Goal: Information Seeking & Learning: Learn about a topic

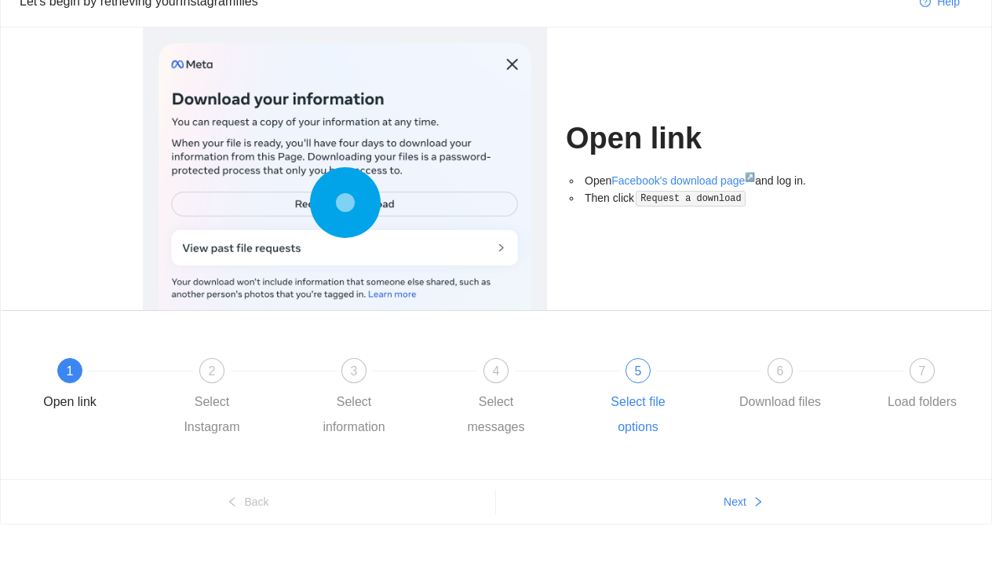
scroll to position [75, 0]
click at [709, 501] on button "Next" at bounding box center [743, 501] width 495 height 25
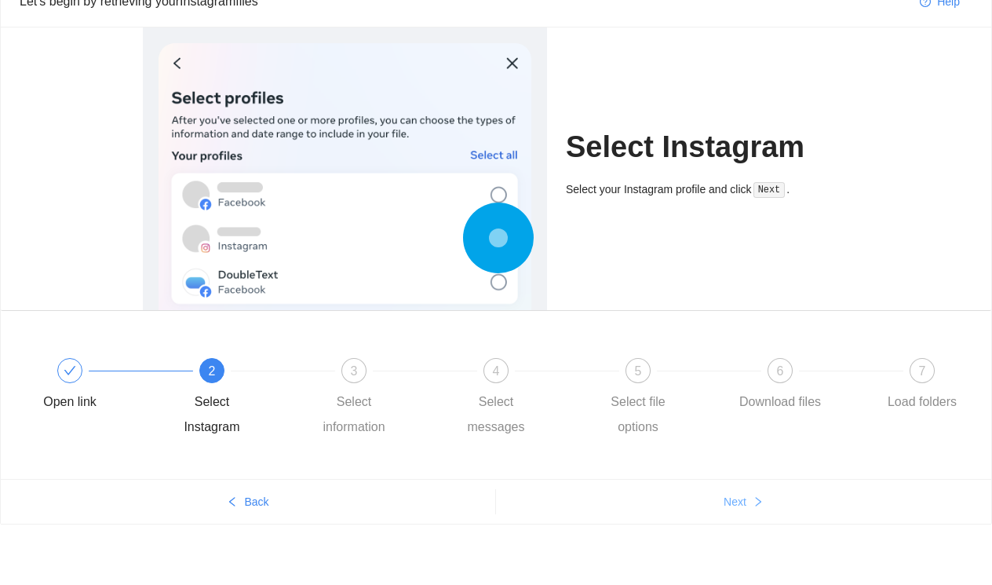
click at [709, 501] on button "Next" at bounding box center [743, 501] width 495 height 25
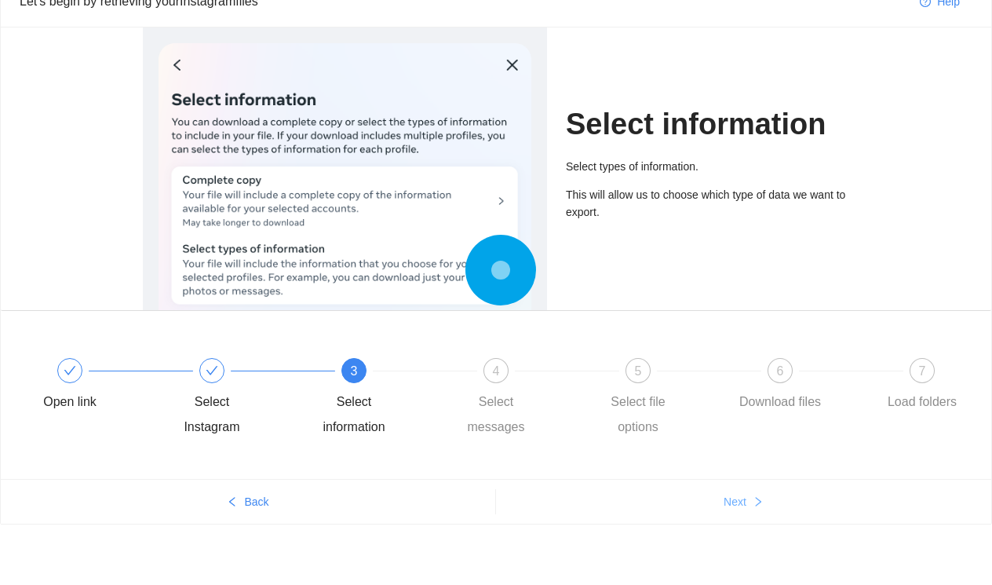
click at [709, 501] on button "Next" at bounding box center [743, 501] width 495 height 25
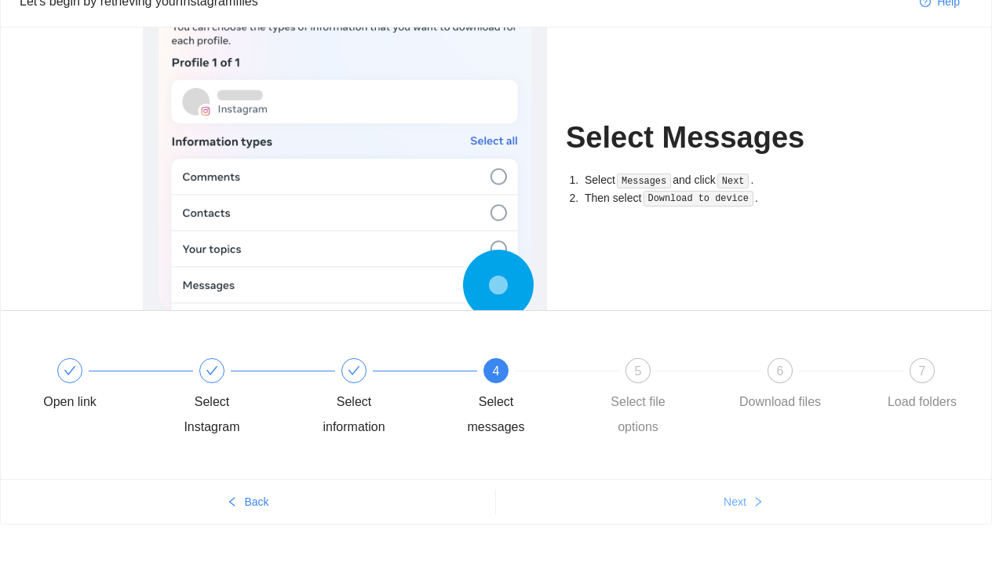
click at [709, 501] on button "Next" at bounding box center [743, 501] width 495 height 25
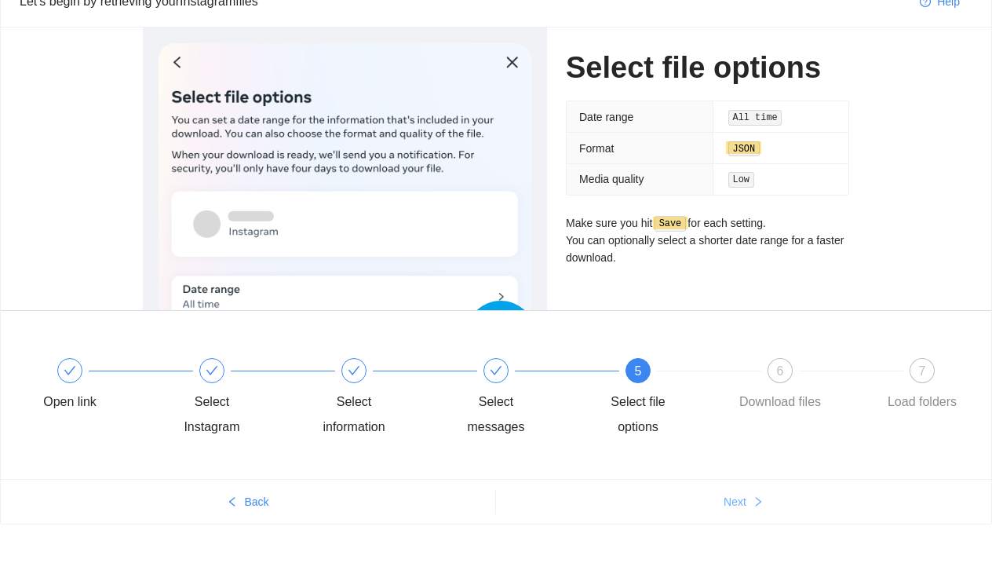
click at [709, 501] on button "Next" at bounding box center [743, 501] width 495 height 25
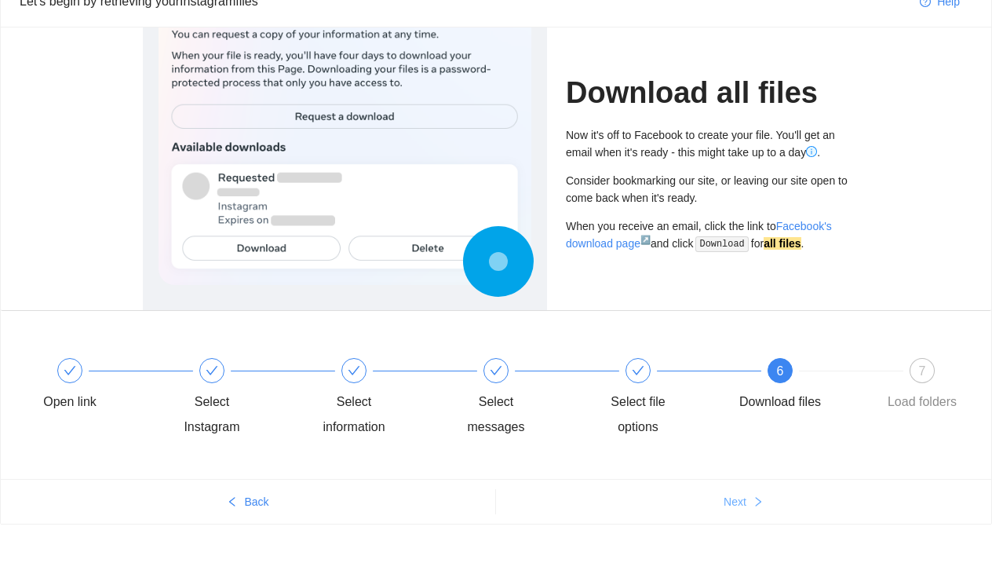
click at [709, 501] on button "Next" at bounding box center [743, 501] width 495 height 25
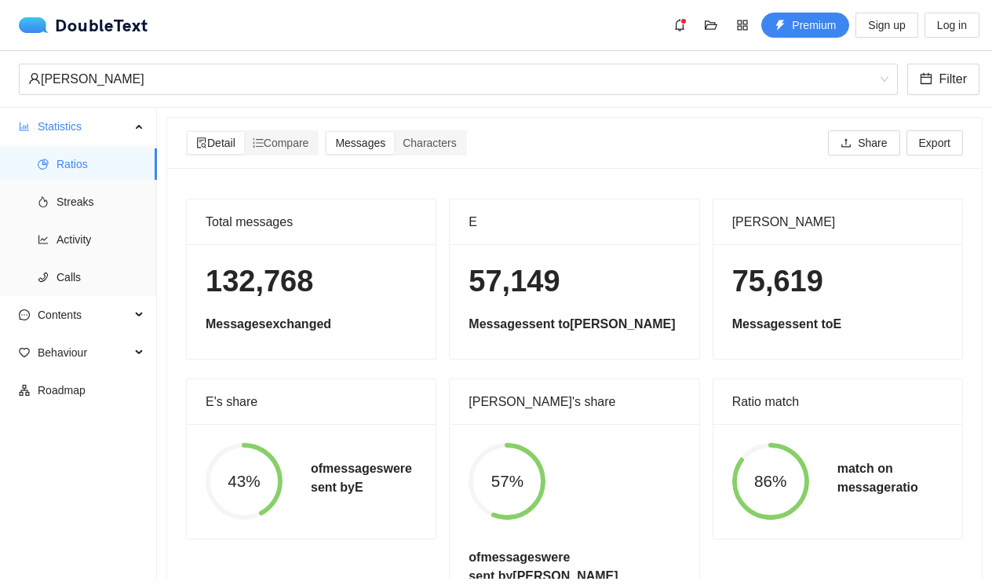
scroll to position [0, 0]
click at [101, 209] on span "Streaks" at bounding box center [100, 201] width 88 height 31
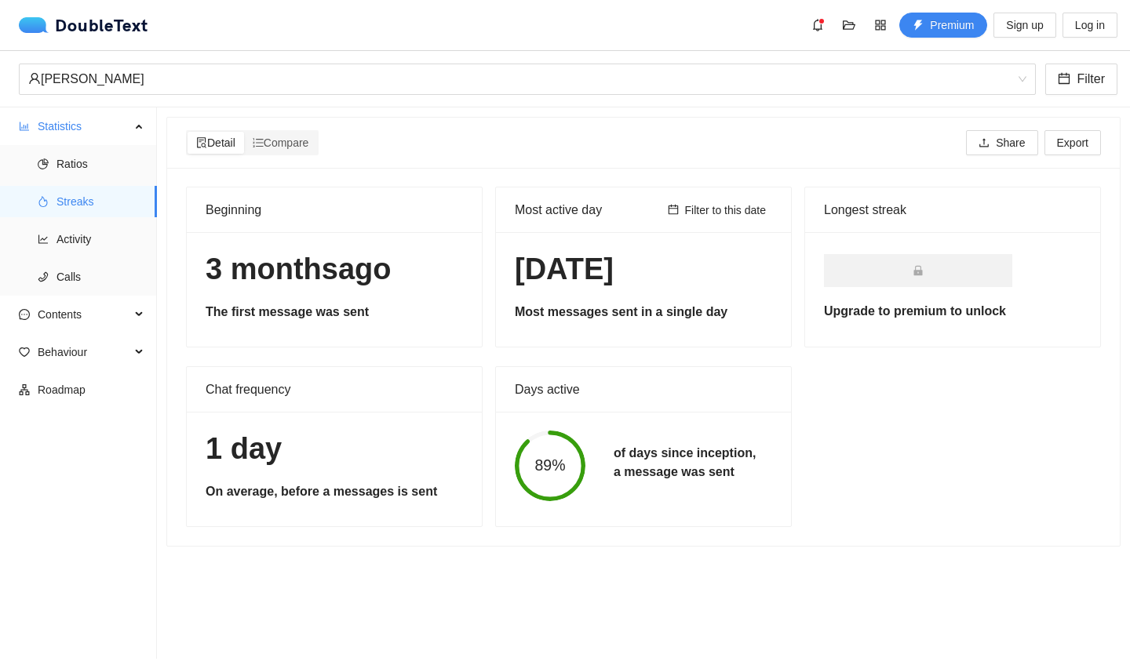
click at [705, 386] on div "Days active" at bounding box center [643, 389] width 257 height 45
click at [654, 465] on h5 "of days since inception, a message was sent" at bounding box center [685, 463] width 142 height 38
click at [603, 287] on div "[DATE] Most messages sent in a single day" at bounding box center [643, 289] width 295 height 115
click at [93, 251] on span "Activity" at bounding box center [100, 239] width 88 height 31
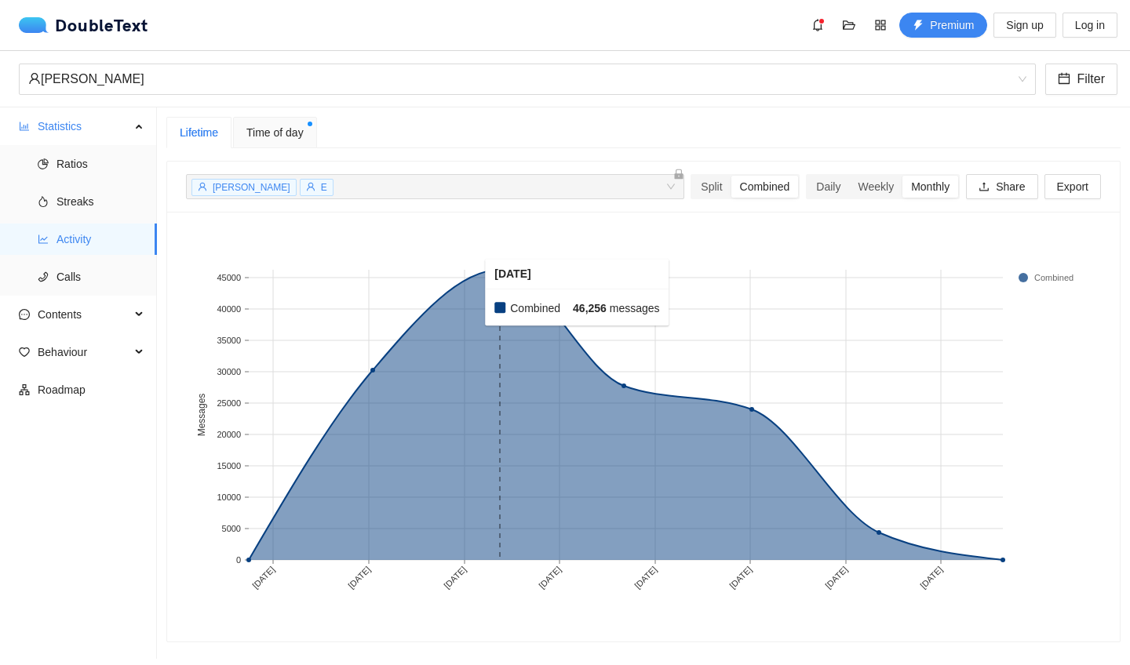
click at [488, 286] on rect at bounding box center [499, 415] width 126 height 290
click at [501, 278] on rect at bounding box center [499, 415] width 126 height 290
click at [710, 186] on div "Split" at bounding box center [711, 187] width 38 height 22
click at [692, 176] on input "Split" at bounding box center [692, 176] width 0 height 0
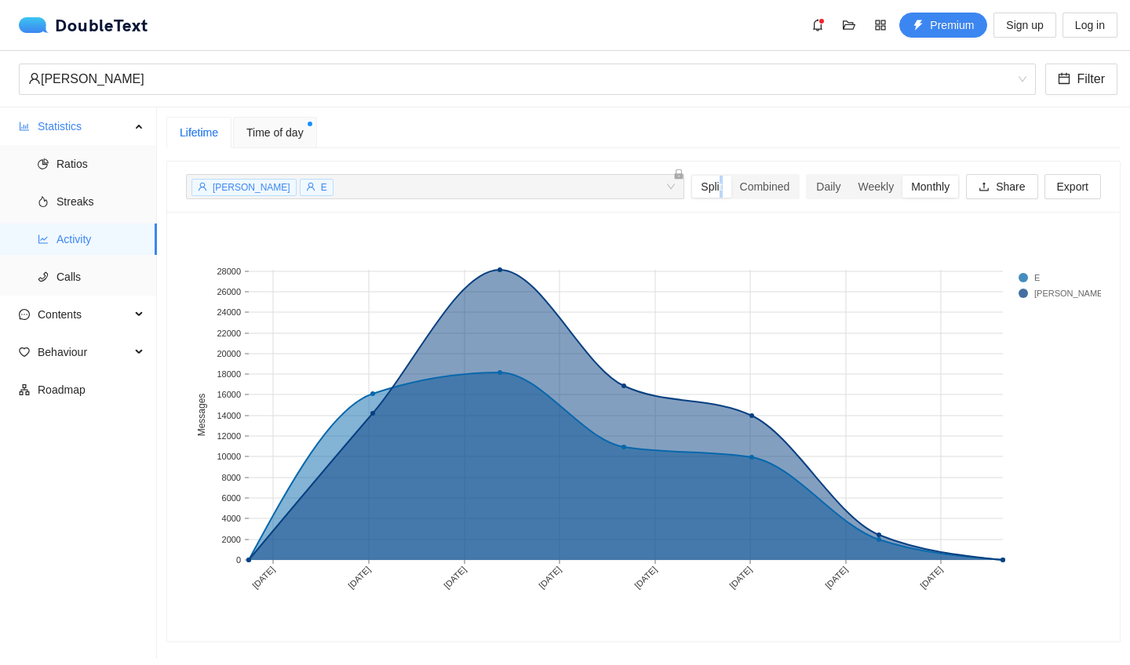
click at [302, 188] on span "E" at bounding box center [317, 187] width 34 height 17
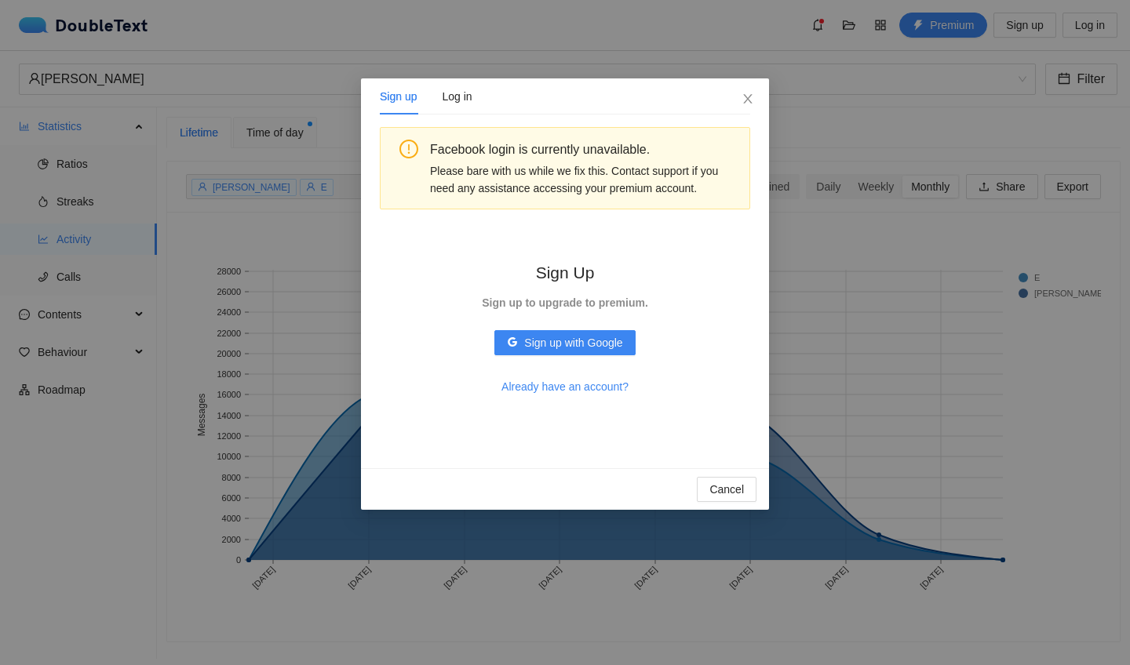
click at [278, 193] on div "Sign up Log in Facebook login is currently unavailable. Please bare with us whi…" at bounding box center [565, 332] width 1130 height 665
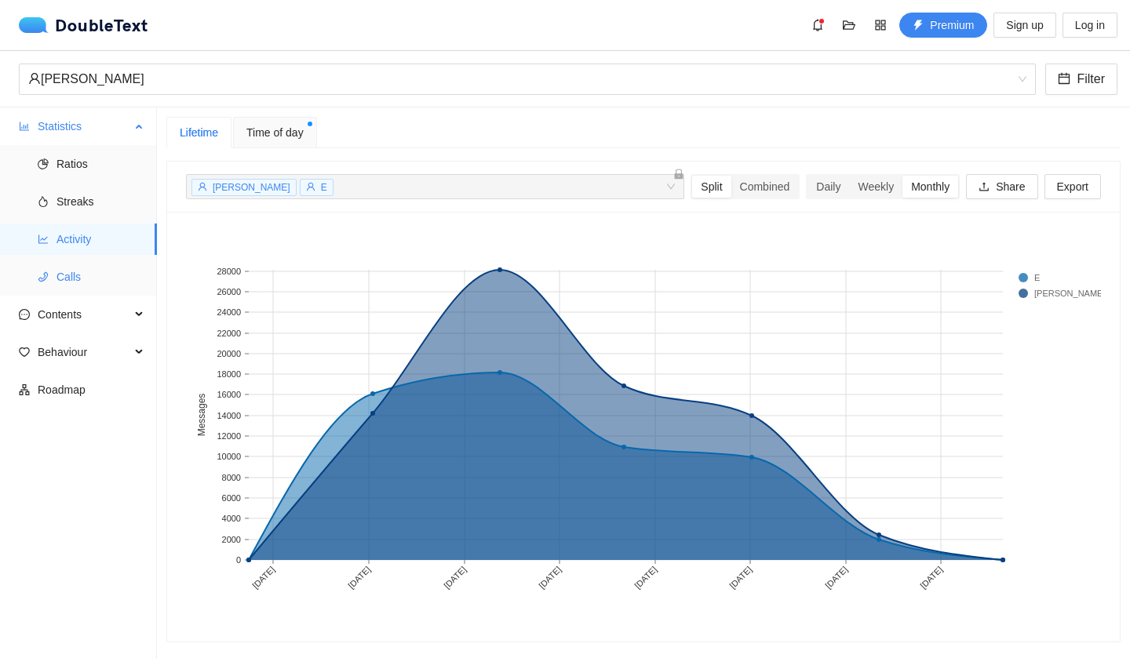
click at [109, 281] on span "Calls" at bounding box center [100, 276] width 88 height 31
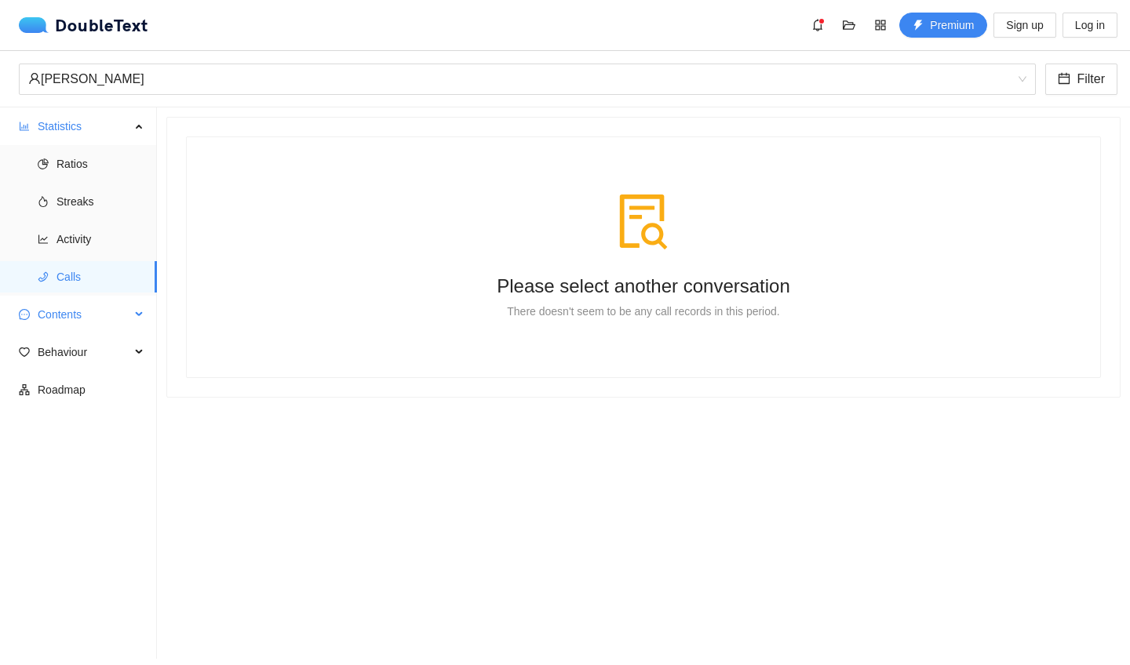
click at [99, 322] on span "Contents" at bounding box center [84, 314] width 93 height 31
click at [100, 358] on span "Word Cloud" at bounding box center [100, 352] width 88 height 31
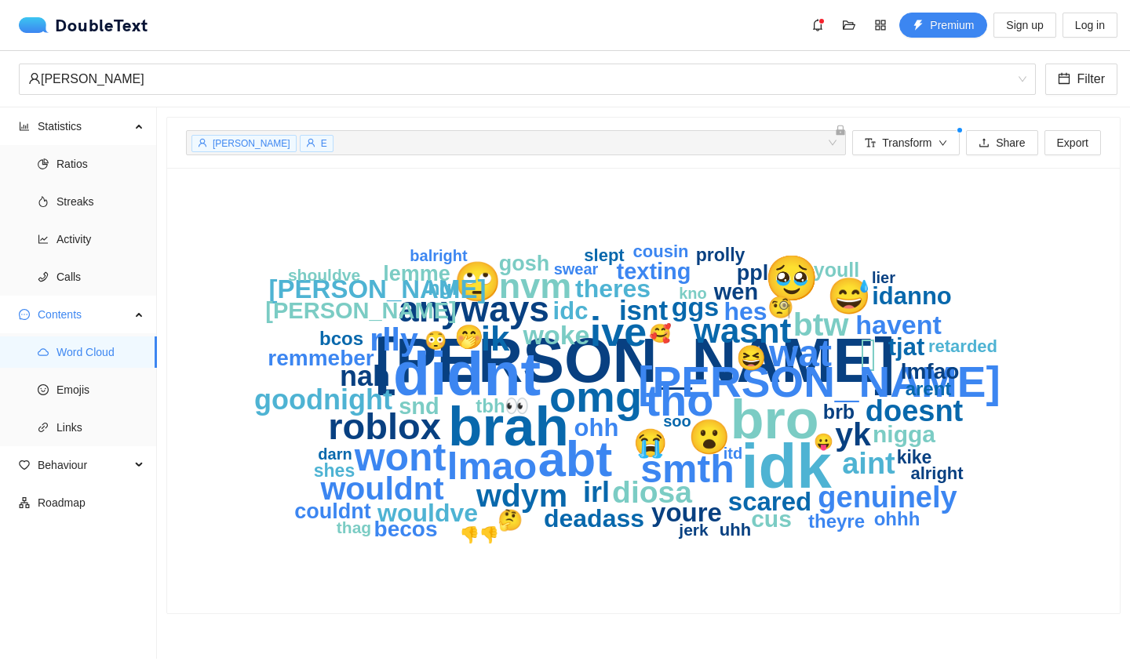
click at [702, 372] on text "[PERSON_NAME]" at bounding box center [635, 361] width 520 height 70
click at [108, 386] on span "Emojis" at bounding box center [100, 389] width 88 height 31
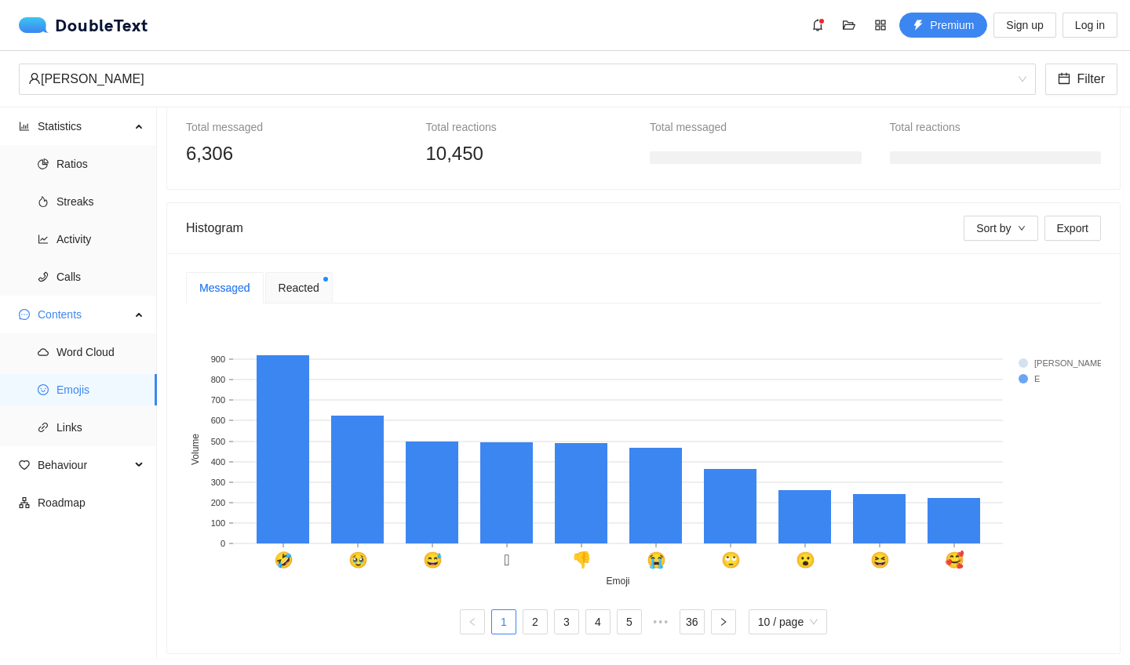
scroll to position [204, 0]
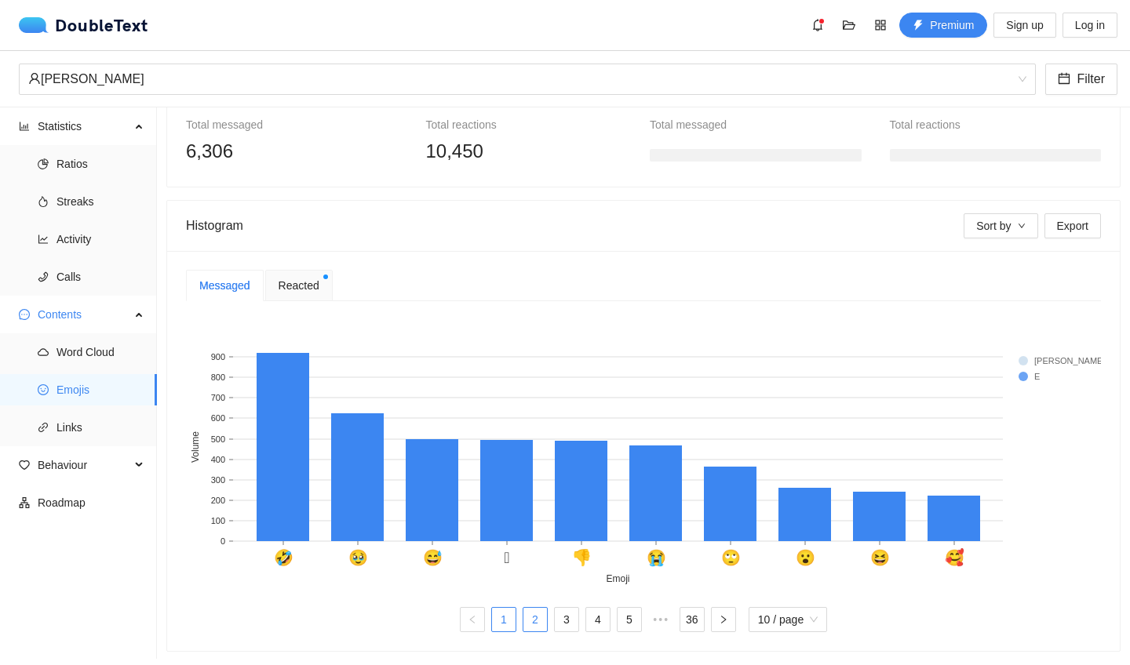
click at [538, 584] on link "2" at bounding box center [535, 620] width 24 height 24
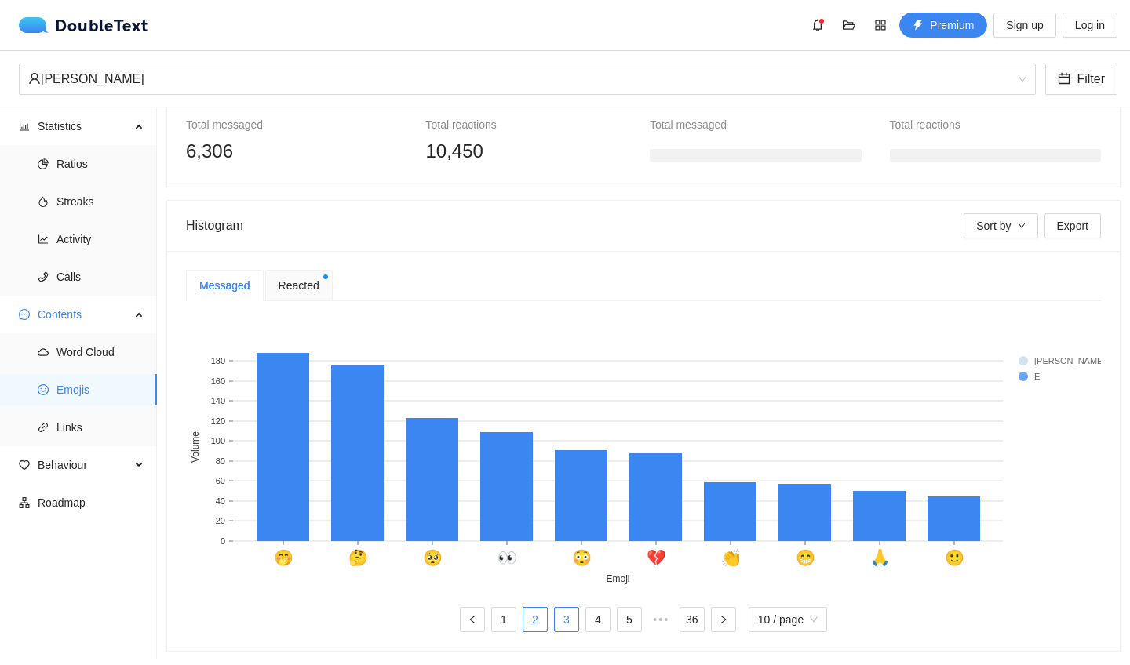
click at [562, 584] on link "3" at bounding box center [567, 620] width 24 height 24
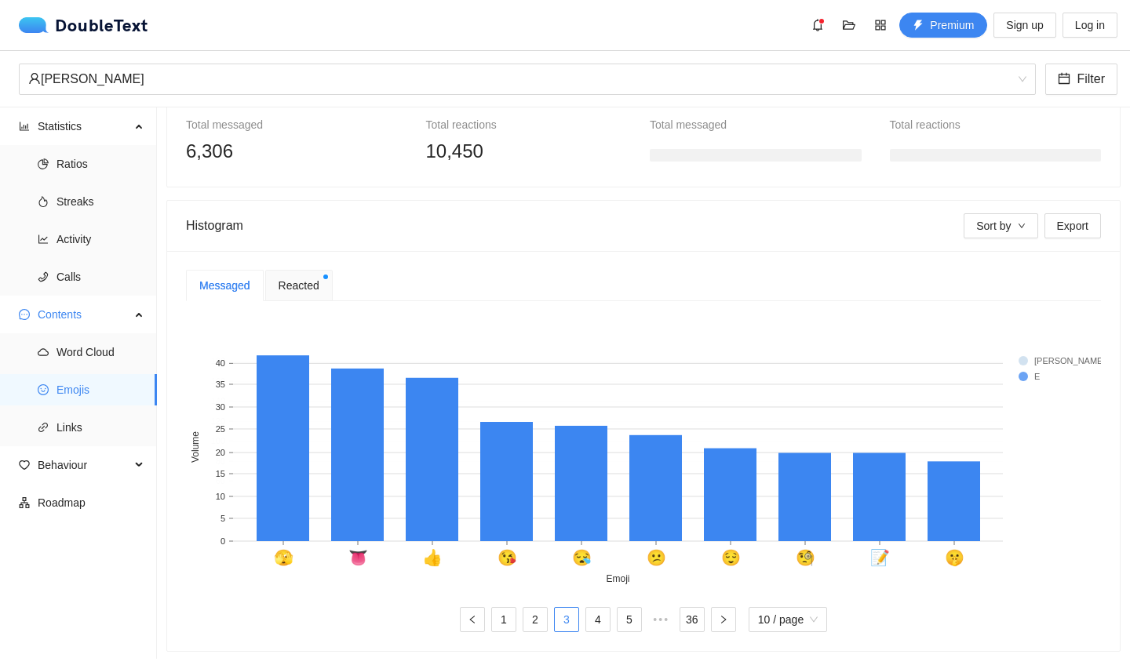
click at [611, 584] on ul "1 2 3 4 5 ••• 36 10 / page" at bounding box center [643, 619] width 915 height 25
click at [648, 584] on span "•••" at bounding box center [660, 619] width 25 height 25
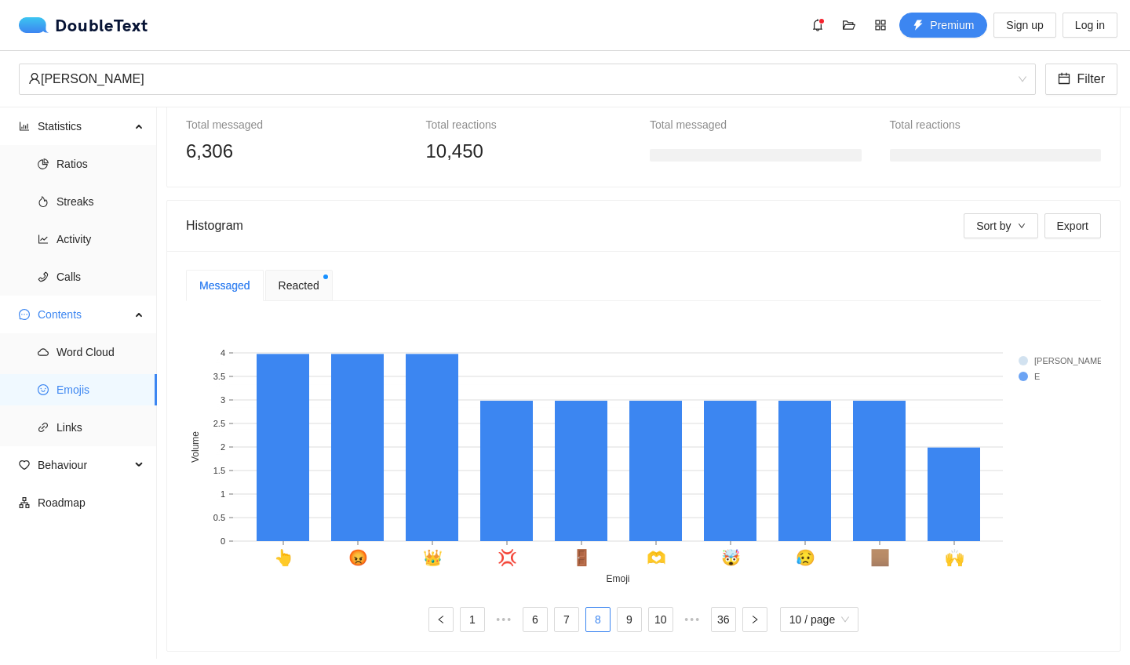
click at [255, 276] on div "Messaged" at bounding box center [225, 285] width 78 height 31
click at [297, 287] on span "Reacted" at bounding box center [299, 285] width 41 height 17
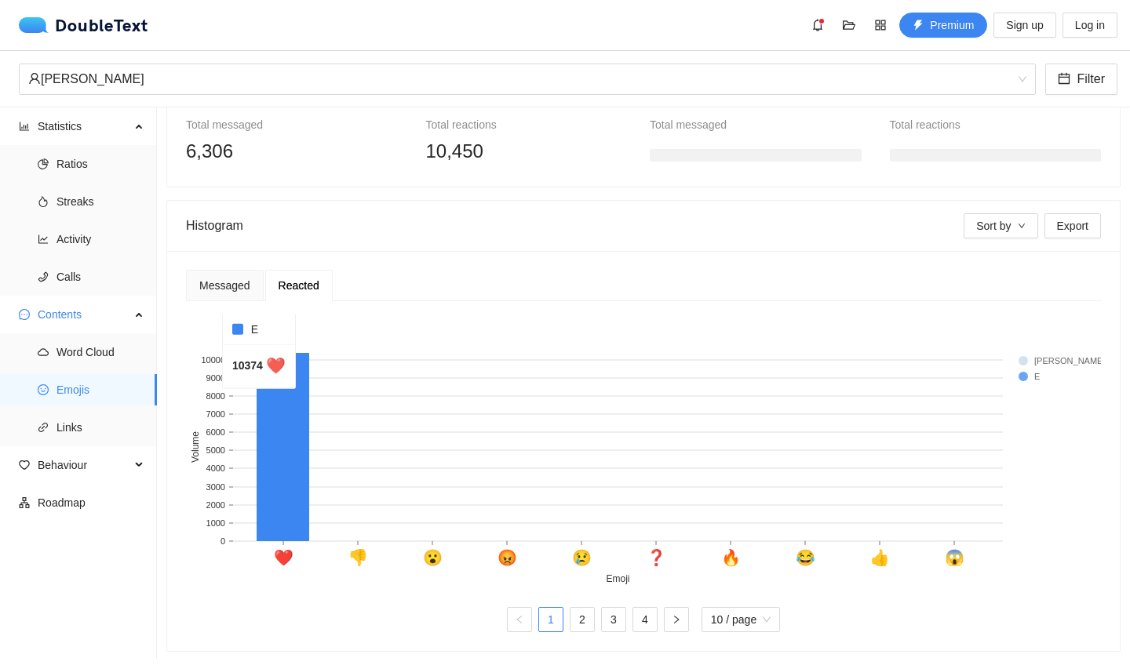
click at [282, 405] on rect at bounding box center [283, 447] width 53 height 188
click at [220, 269] on div "Messaged Reacted 1 ••• 6 7 8 9 10 ••• 36 10 / page ❤ 👎 😮 😡 😢 ❓ 🔥 😂 👍 😱 Emoji 0 …" at bounding box center [643, 451] width 953 height 400
click at [225, 281] on div "Messaged" at bounding box center [224, 285] width 51 height 17
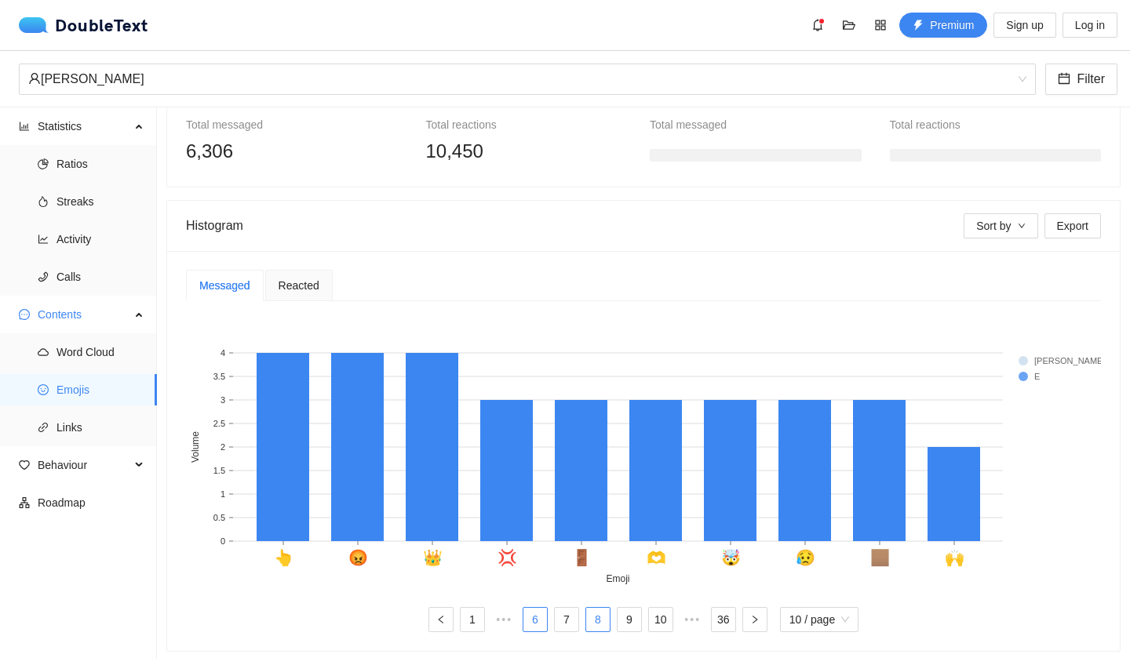
click at [544, 584] on link "6" at bounding box center [535, 620] width 24 height 24
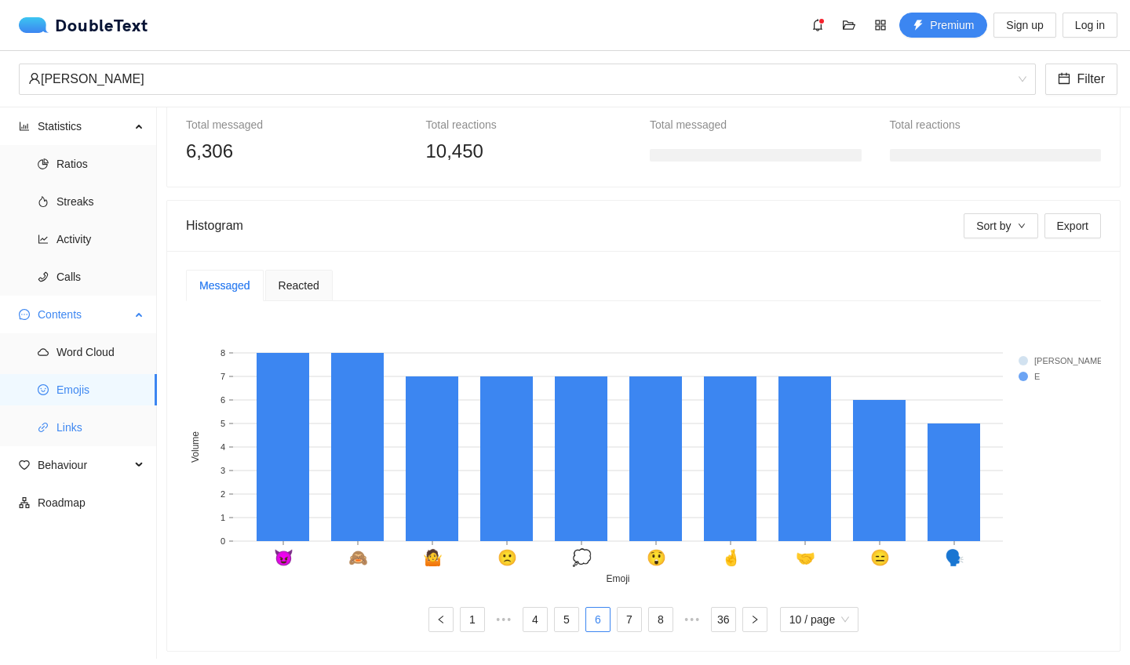
click at [101, 416] on span "Links" at bounding box center [100, 427] width 88 height 31
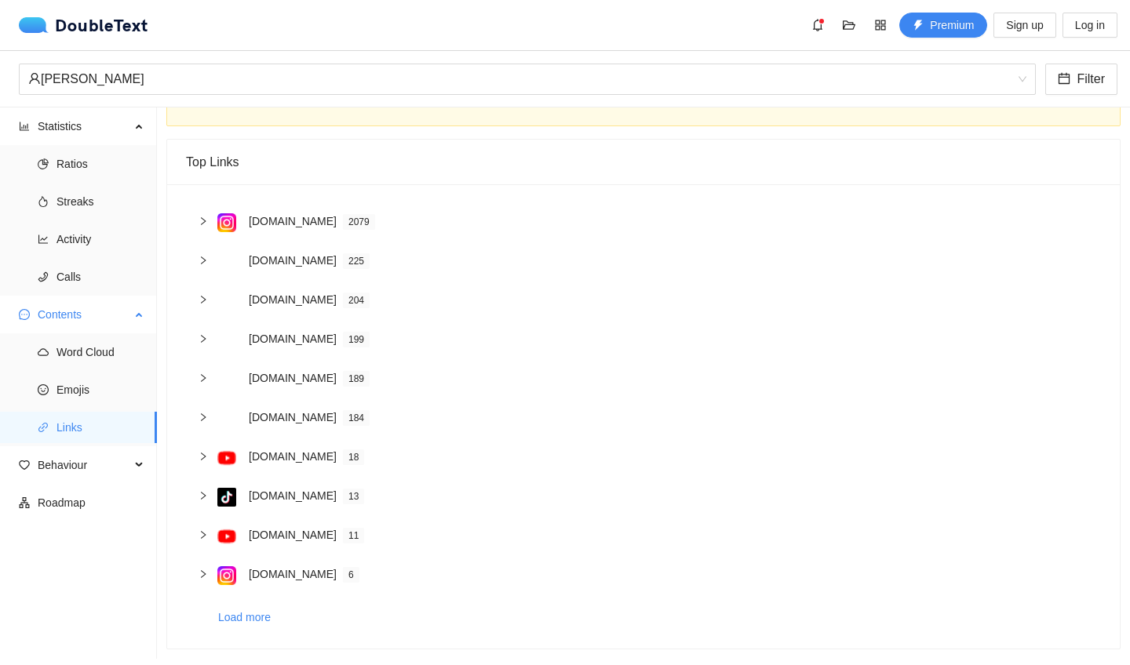
scroll to position [64, 0]
click at [87, 424] on span "Links" at bounding box center [100, 427] width 88 height 31
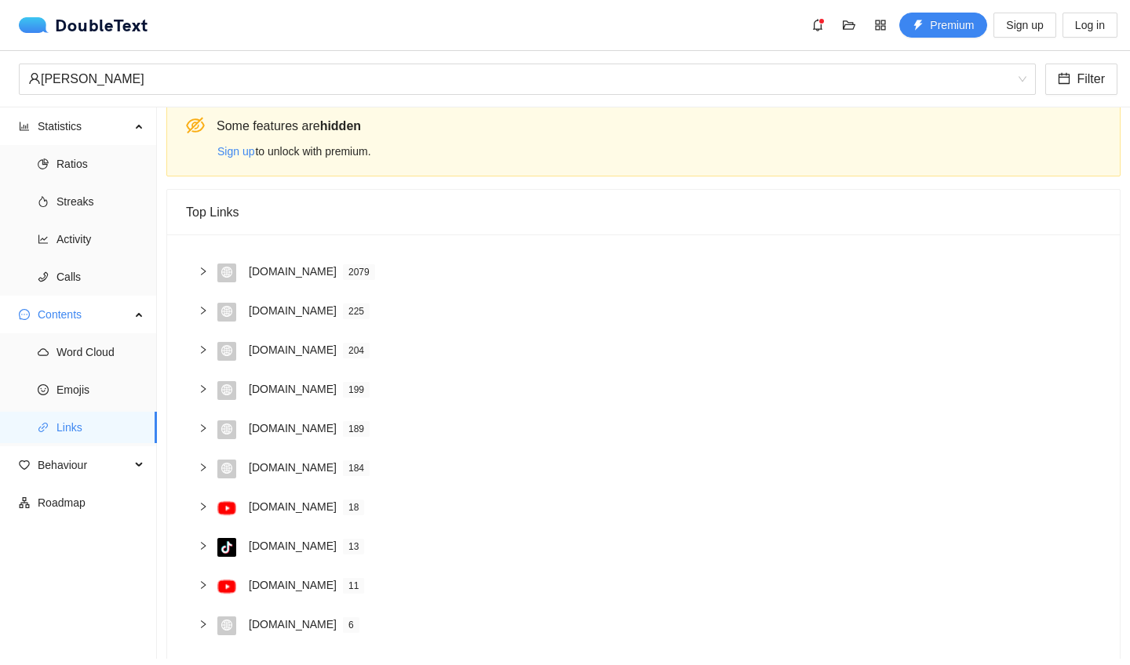
scroll to position [40, 0]
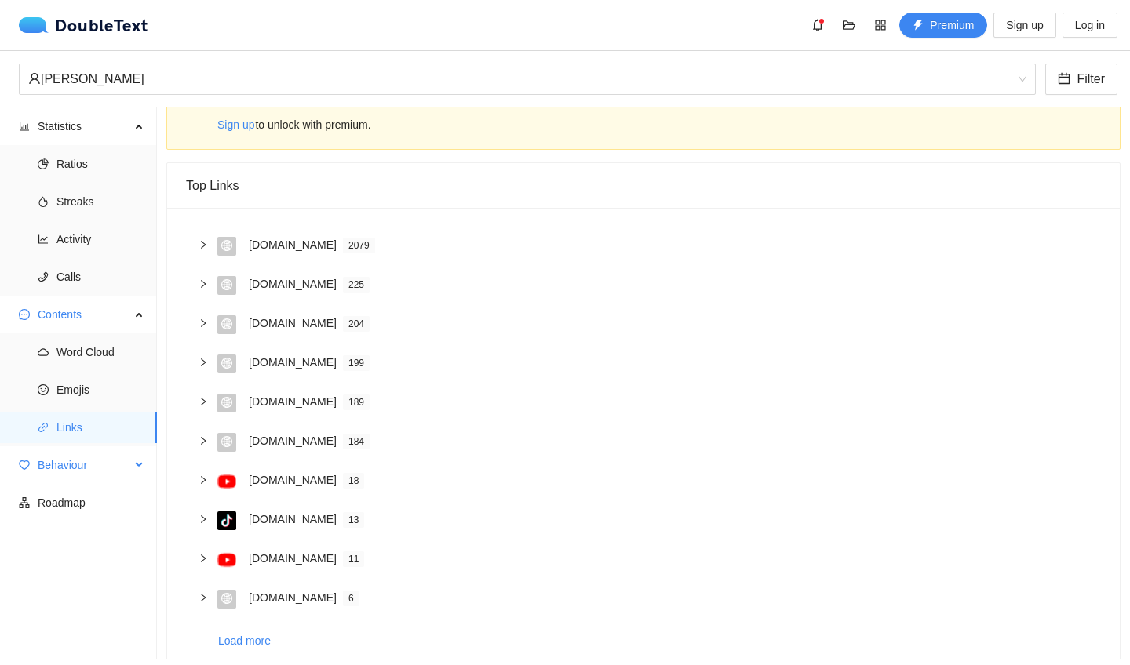
click at [125, 469] on span "Behaviour" at bounding box center [84, 465] width 93 height 31
click at [75, 464] on span "Behaviour" at bounding box center [84, 465] width 93 height 31
click at [66, 468] on span "Behaviour" at bounding box center [84, 465] width 93 height 31
click at [69, 509] on span "Engagement" at bounding box center [100, 502] width 88 height 31
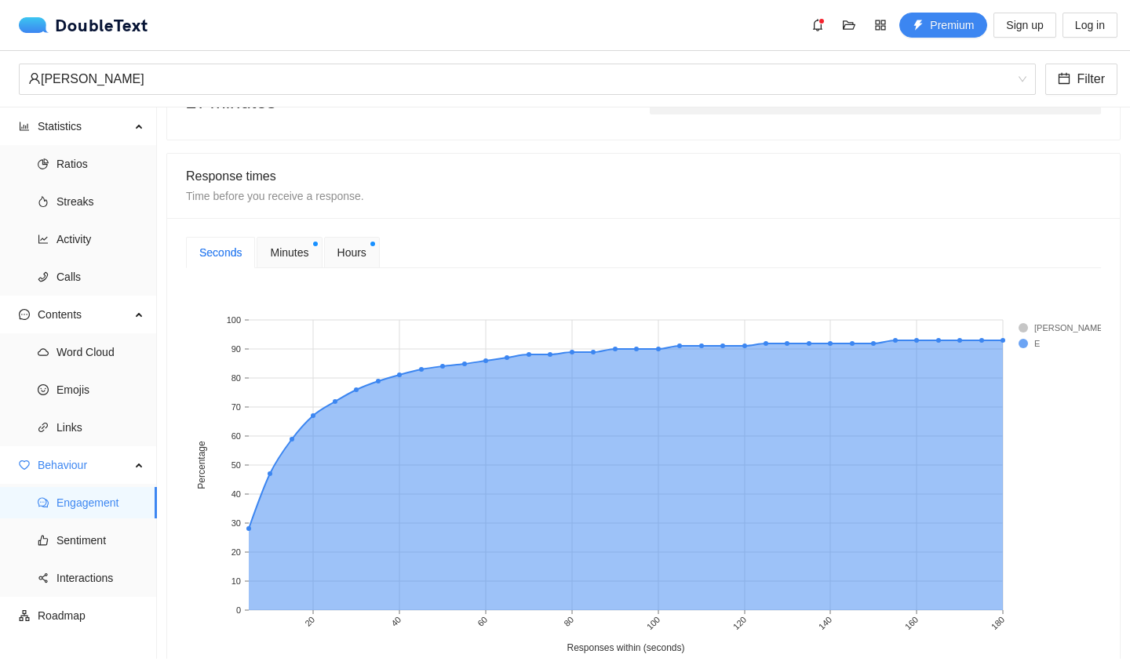
scroll to position [552, 0]
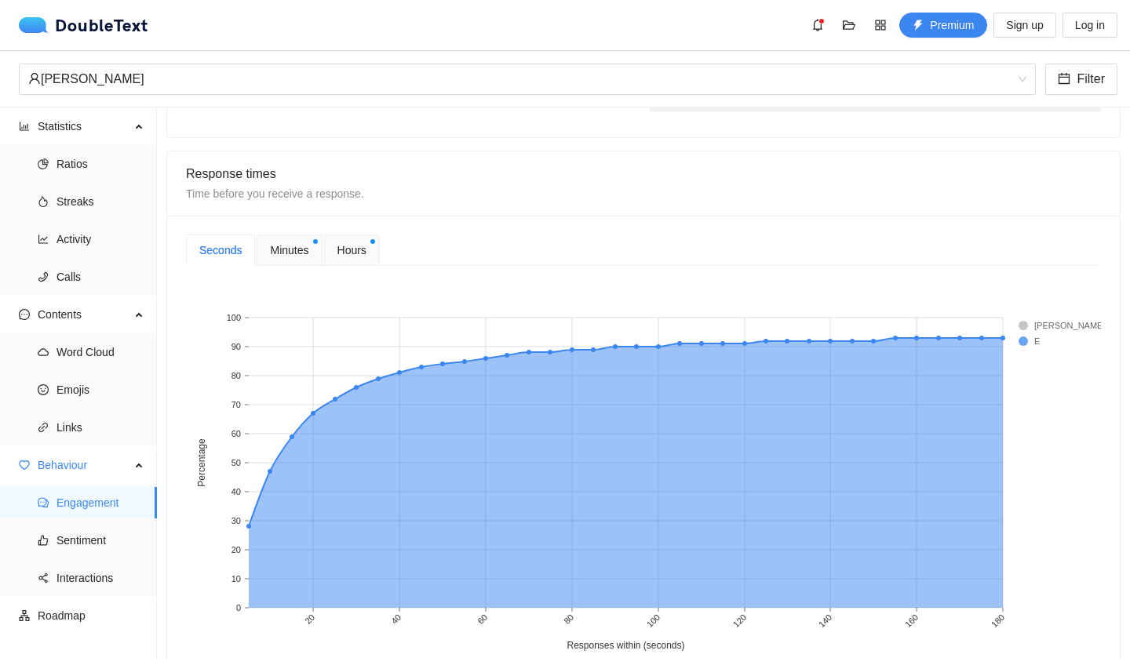
click at [283, 242] on span "Minutes" at bounding box center [289, 250] width 38 height 17
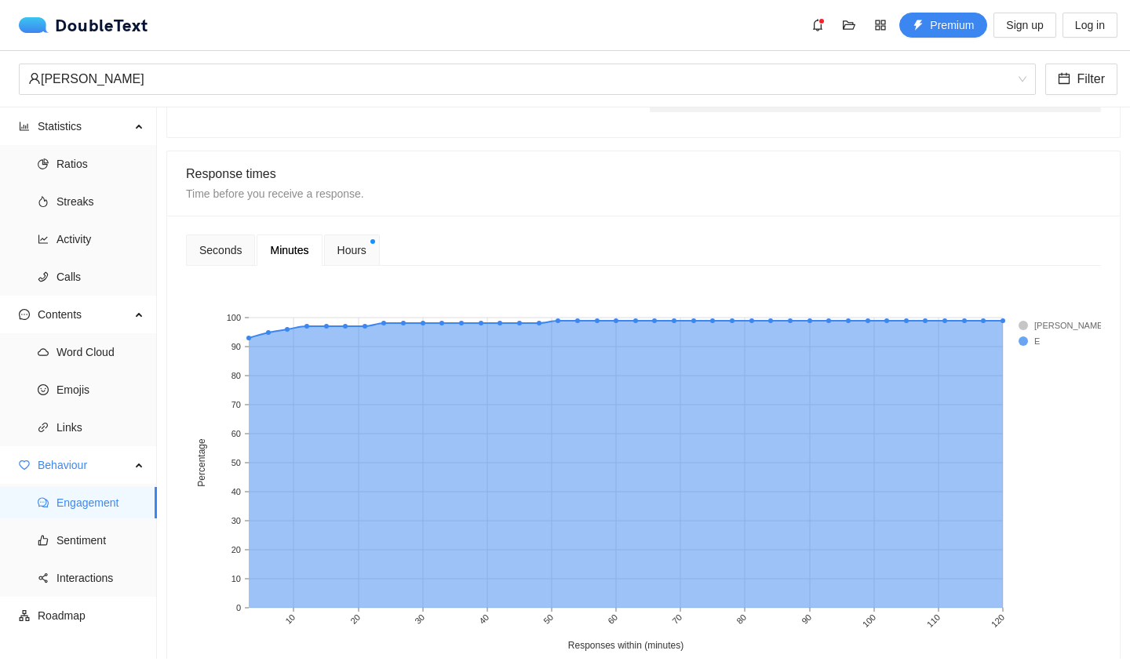
click at [348, 242] on span "Hours" at bounding box center [351, 250] width 29 height 17
click at [103, 527] on span "Sentiment" at bounding box center [100, 540] width 88 height 31
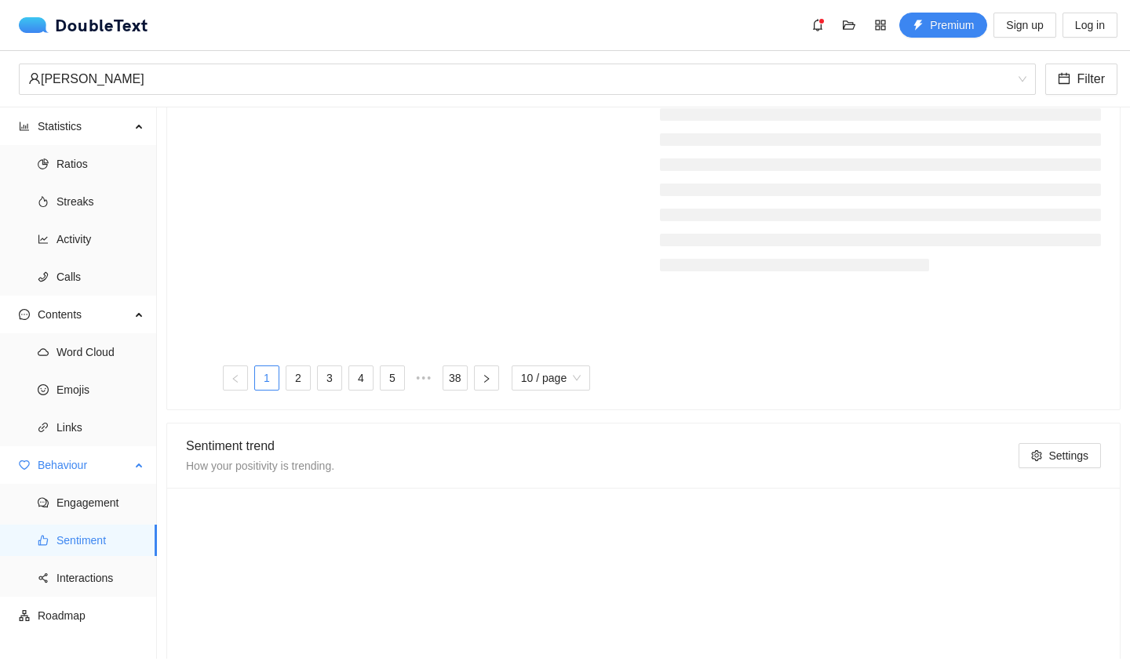
click at [88, 552] on span "Sentiment" at bounding box center [100, 540] width 88 height 31
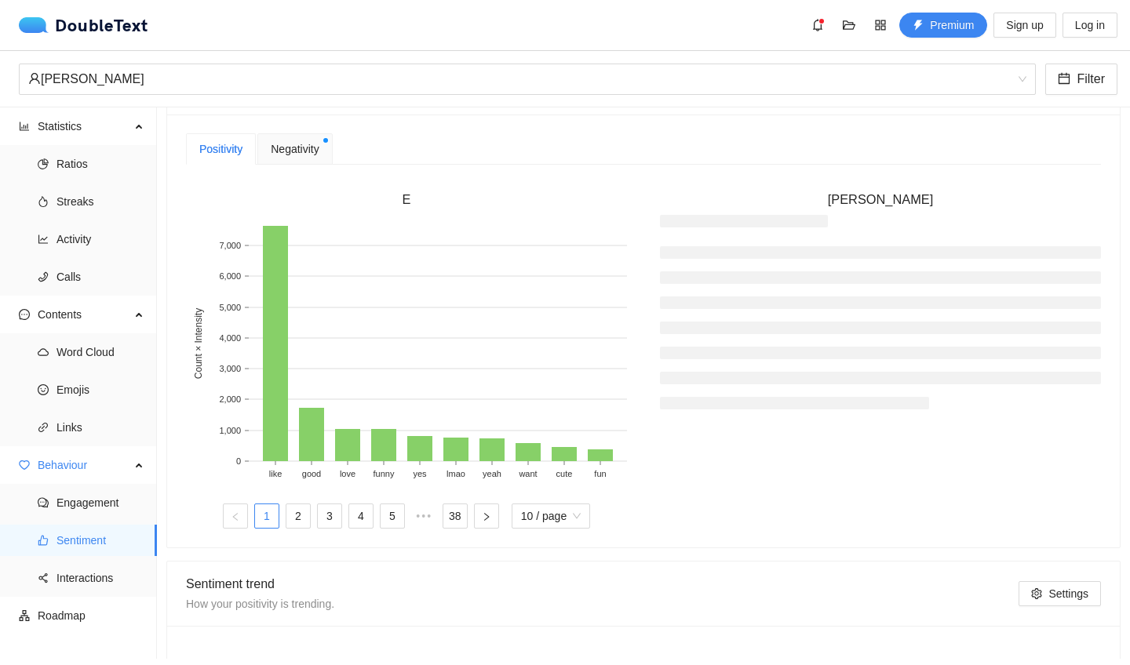
scroll to position [412, 0]
click at [332, 151] on div "Negativity" at bounding box center [294, 150] width 75 height 31
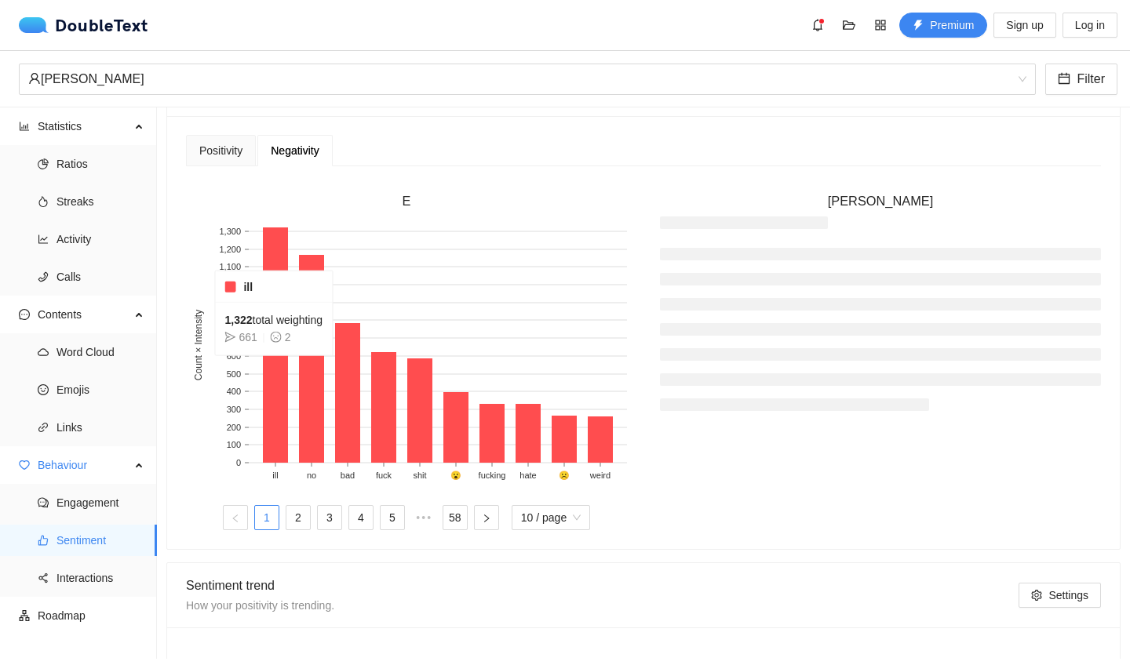
click at [280, 366] on rect at bounding box center [275, 345] width 25 height 235
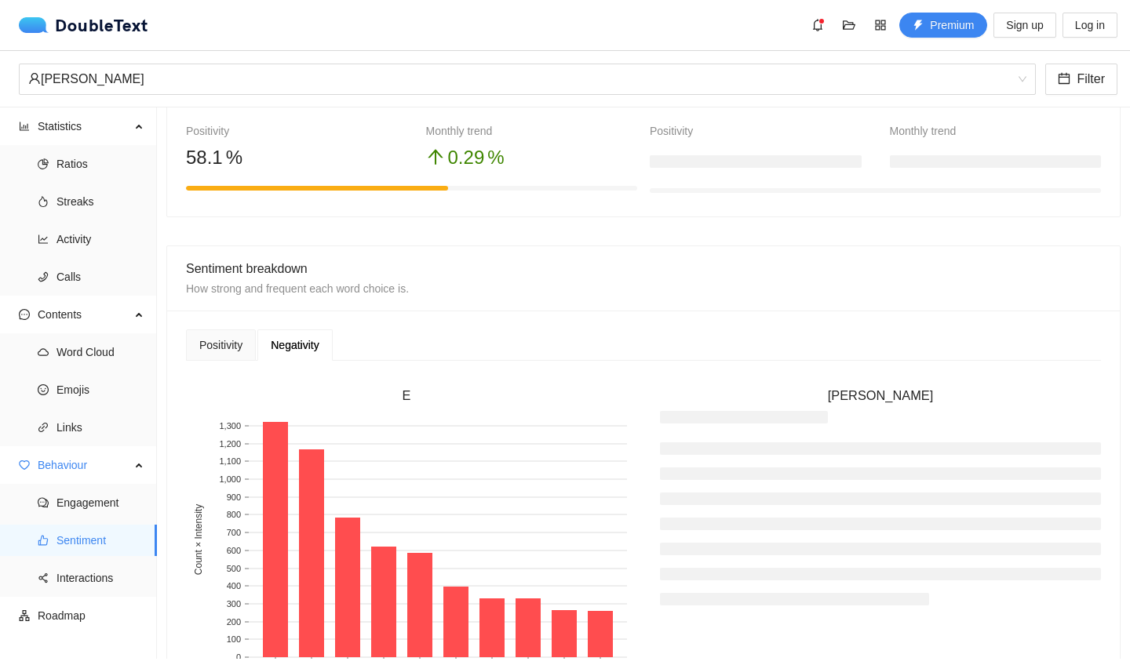
scroll to position [211, 0]
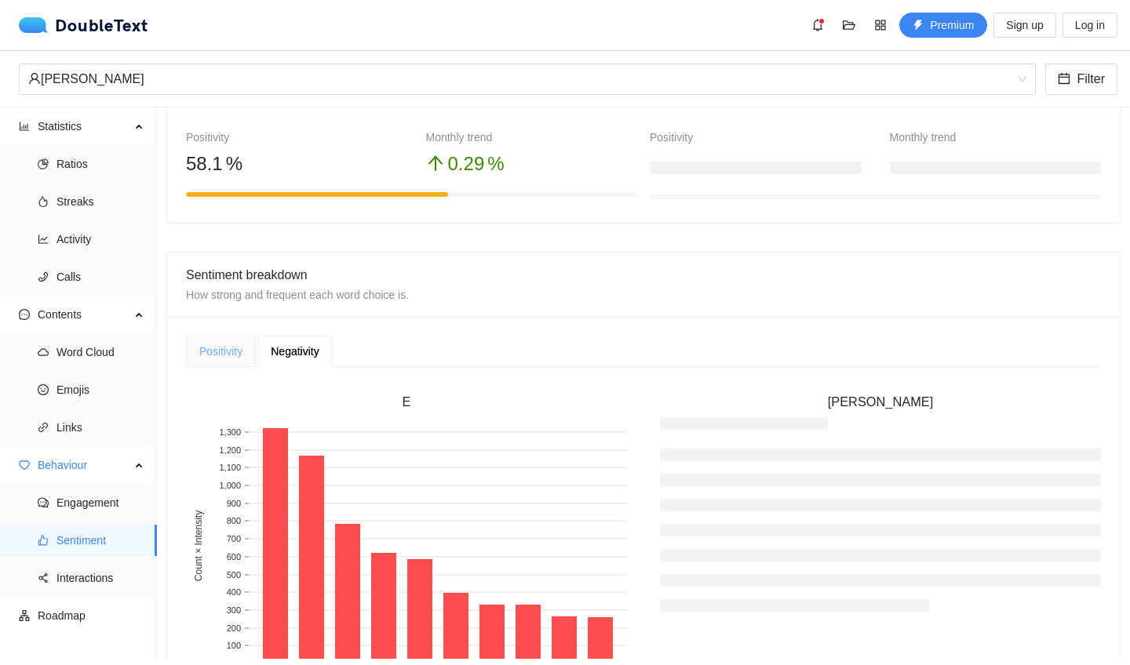
click at [234, 364] on div "Positivity" at bounding box center [221, 351] width 70 height 31
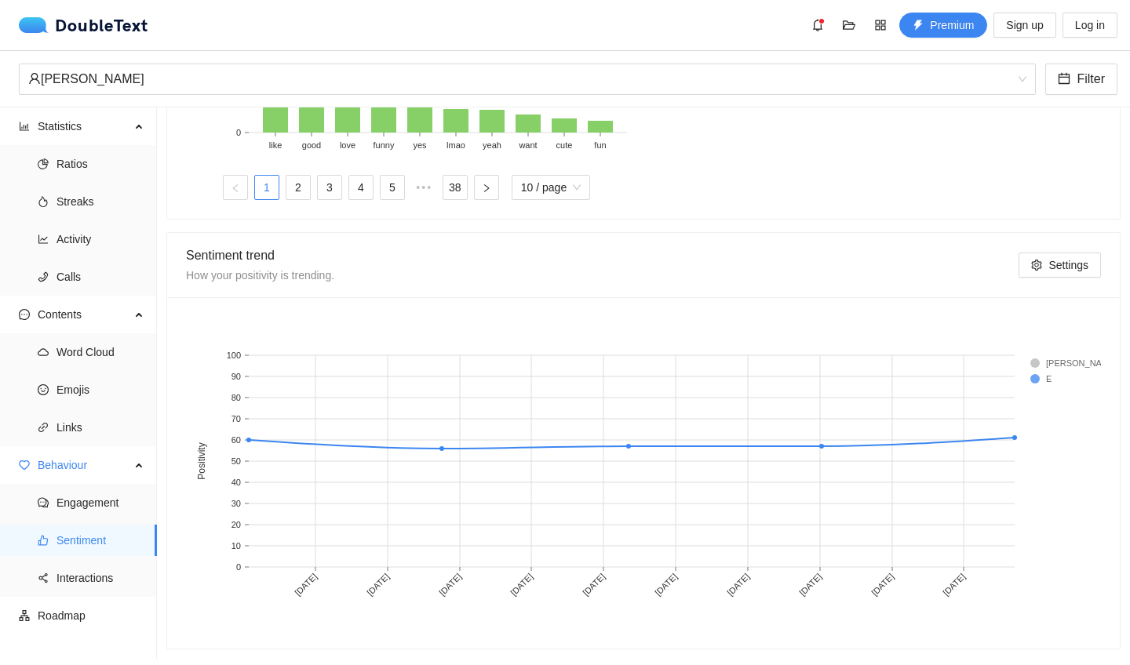
scroll to position [742, 0]
click at [80, 584] on span "Interactions" at bounding box center [100, 578] width 88 height 31
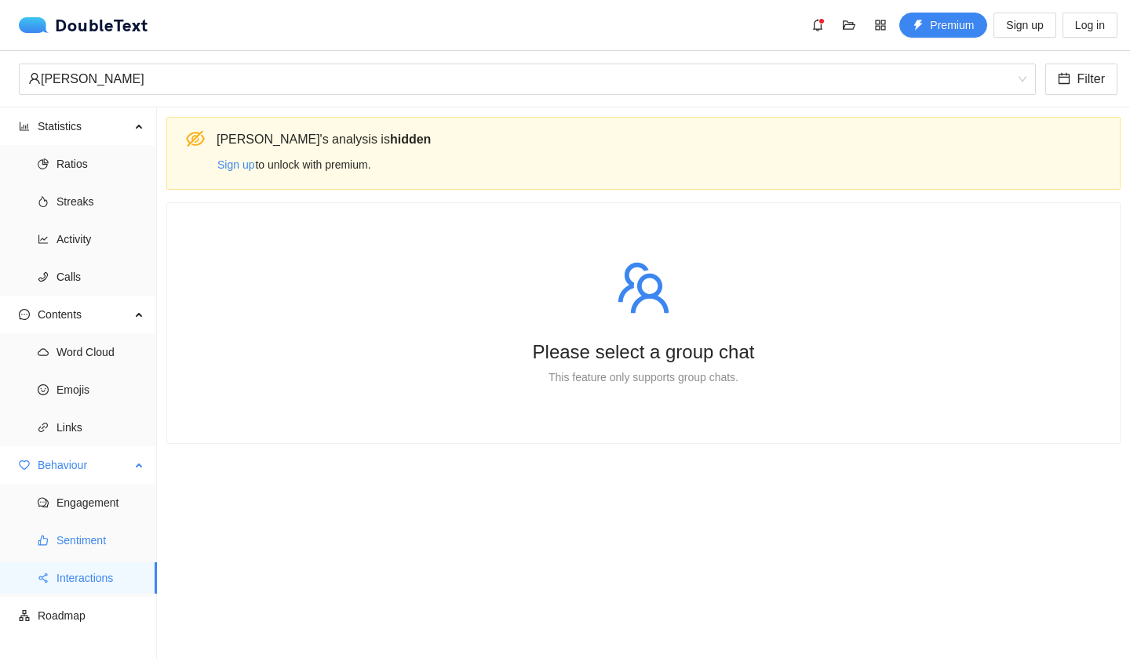
click at [86, 545] on span "Sentiment" at bounding box center [100, 540] width 88 height 31
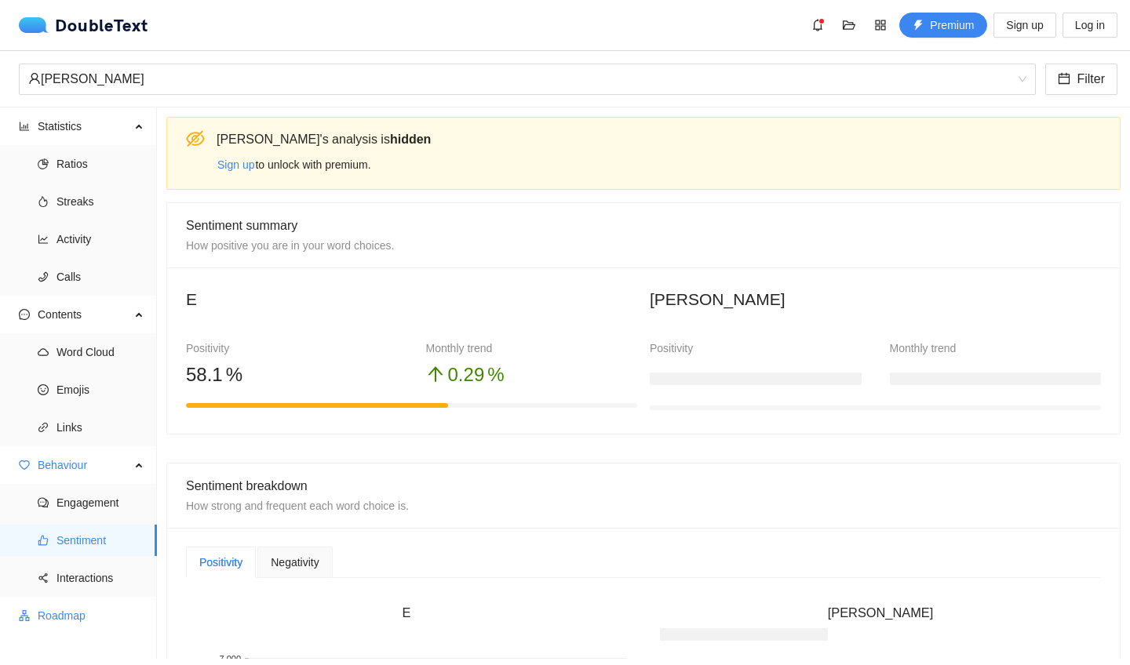
click at [74, 584] on span "Roadmap" at bounding box center [91, 615] width 107 height 31
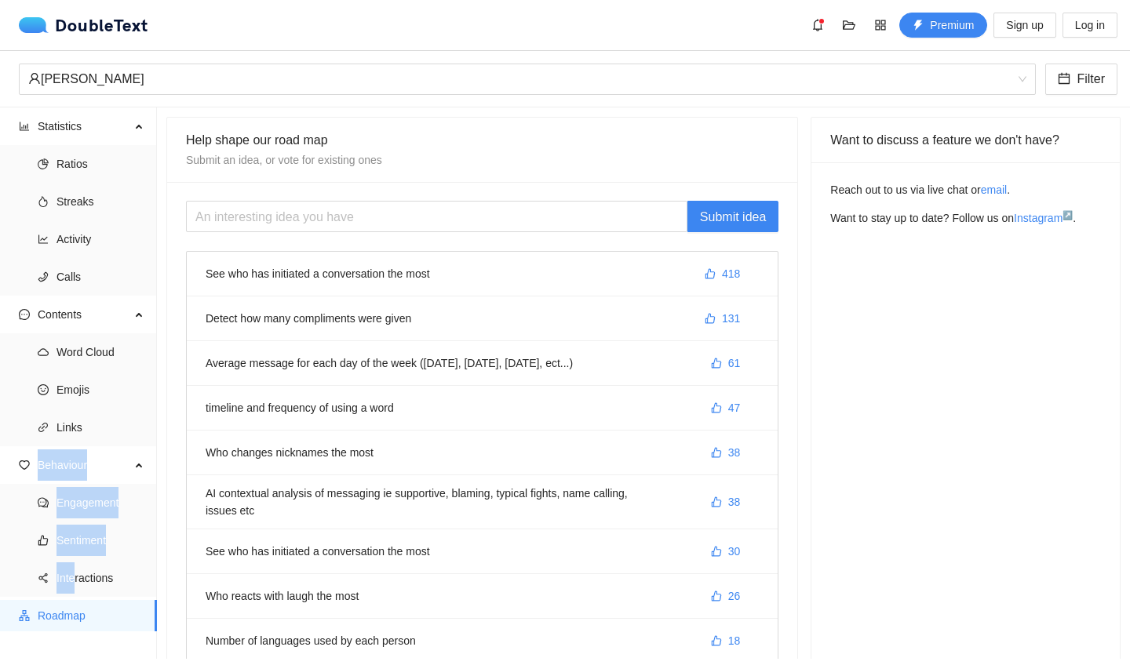
drag, startPoint x: 77, startPoint y: 569, endPoint x: 98, endPoint y: 447, distance: 123.5
click at [98, 447] on ul "Statistics Ratios Streaks Activity Calls Contents Word Cloud Emojis Links Behav…" at bounding box center [78, 384] width 157 height 552
click at [392, 277] on li "See who has initiated a conversation the most 418" at bounding box center [482, 274] width 591 height 45
click at [745, 276] on button "418" at bounding box center [722, 273] width 60 height 25
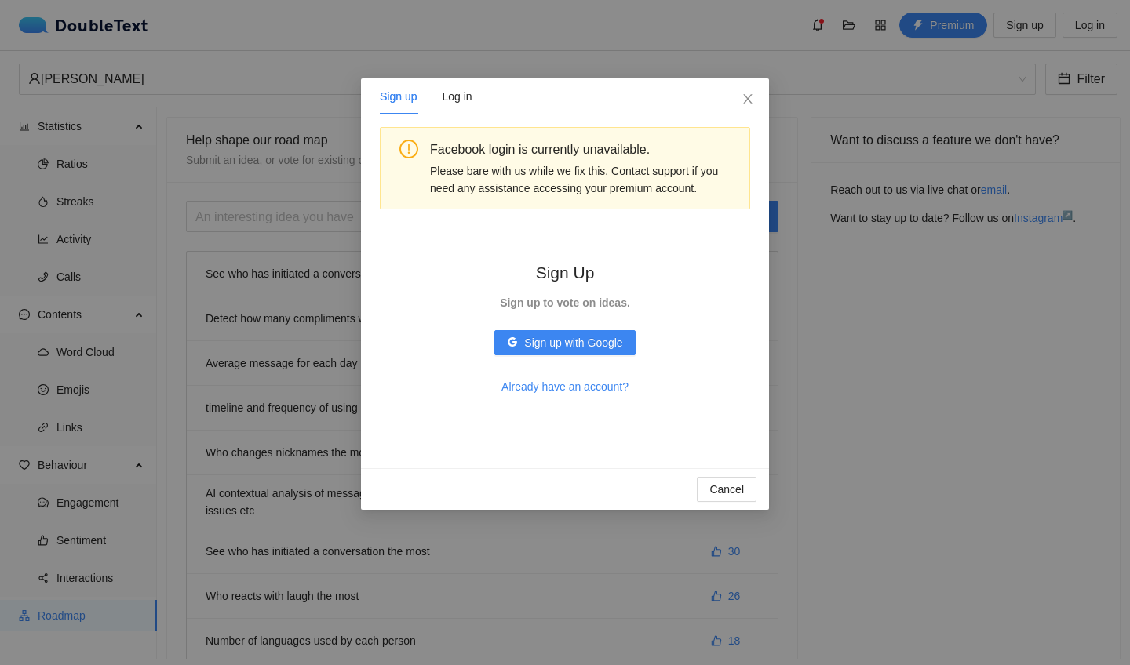
click at [859, 246] on div "Sign up Log in Facebook login is currently unavailable. Please bare with us whi…" at bounding box center [565, 332] width 1130 height 665
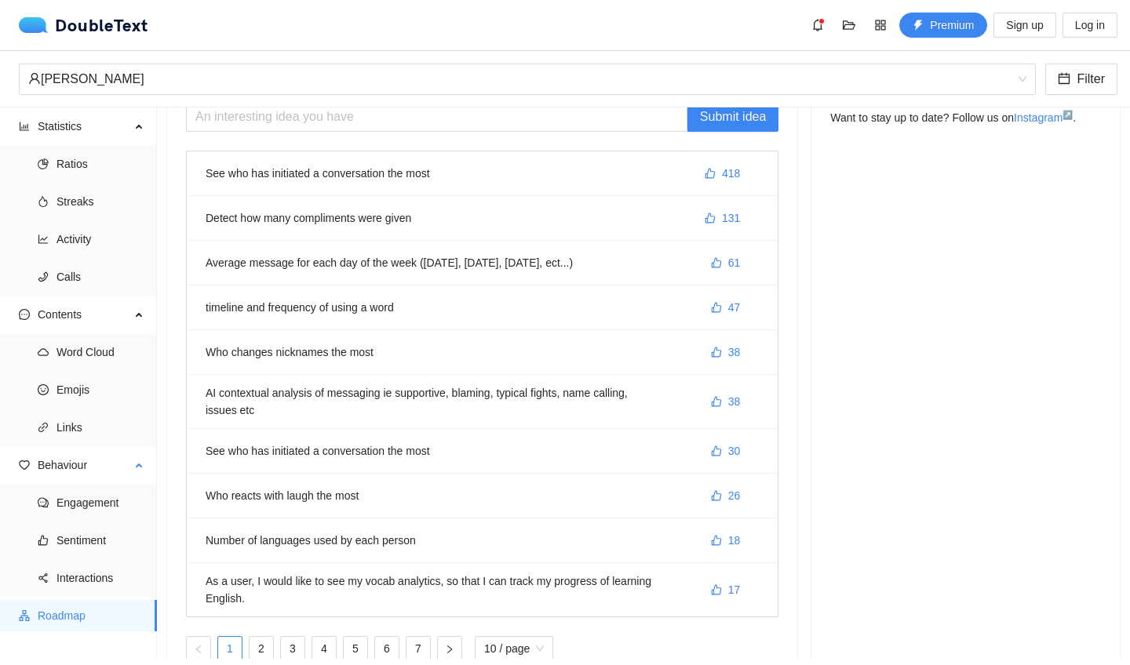
click at [97, 584] on ul "Engagement Sentiment Interactions" at bounding box center [78, 540] width 156 height 113
click at [97, 581] on span "Interactions" at bounding box center [100, 578] width 88 height 31
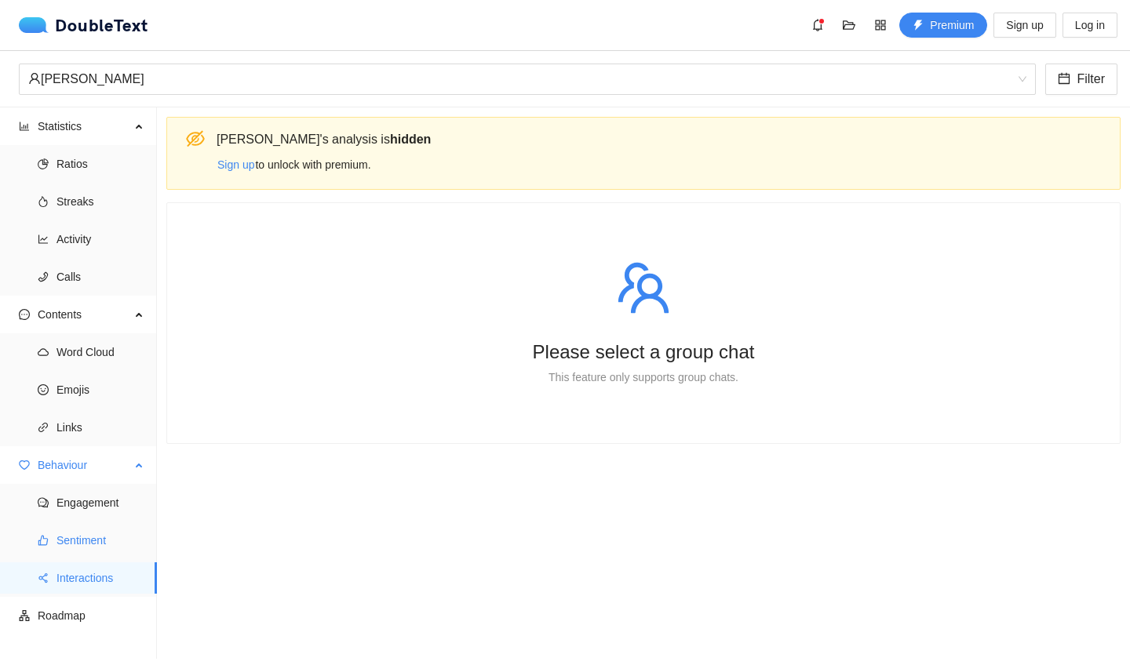
click at [95, 555] on span "Sentiment" at bounding box center [100, 540] width 88 height 31
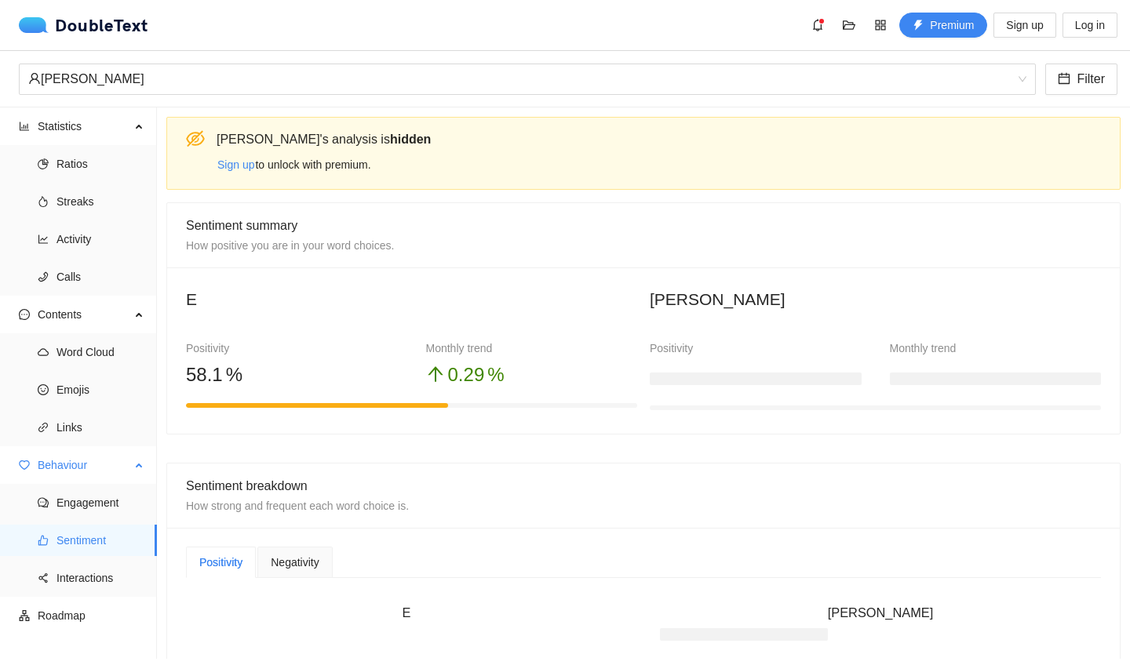
click at [90, 553] on span "Sentiment" at bounding box center [100, 540] width 88 height 31
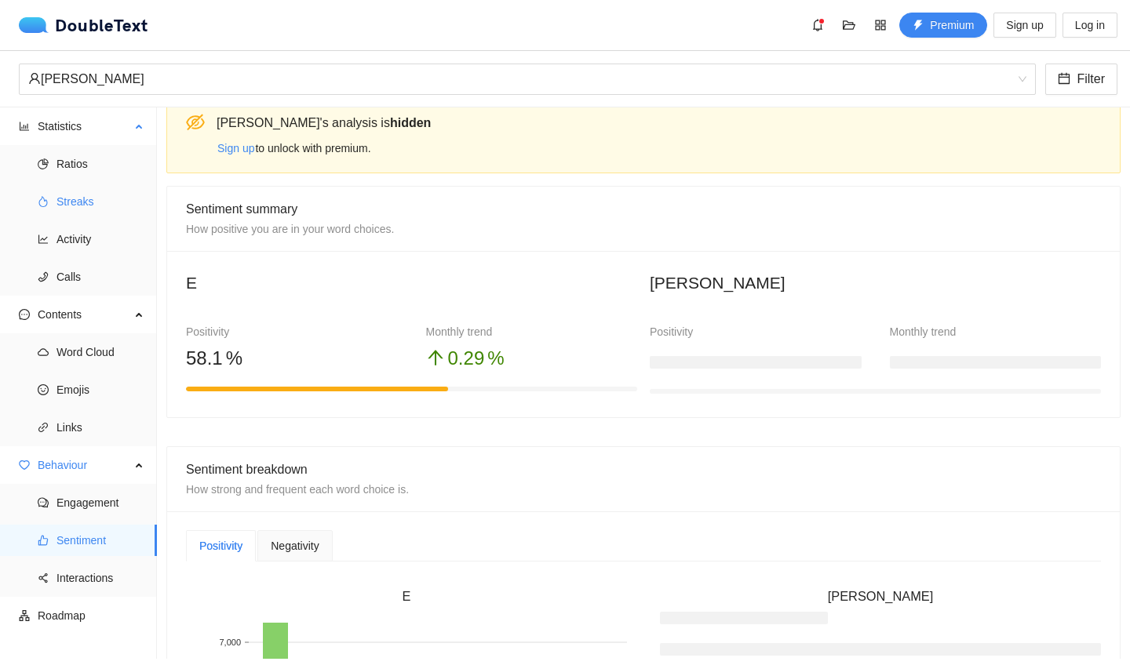
click at [92, 186] on span "Streaks" at bounding box center [100, 201] width 88 height 31
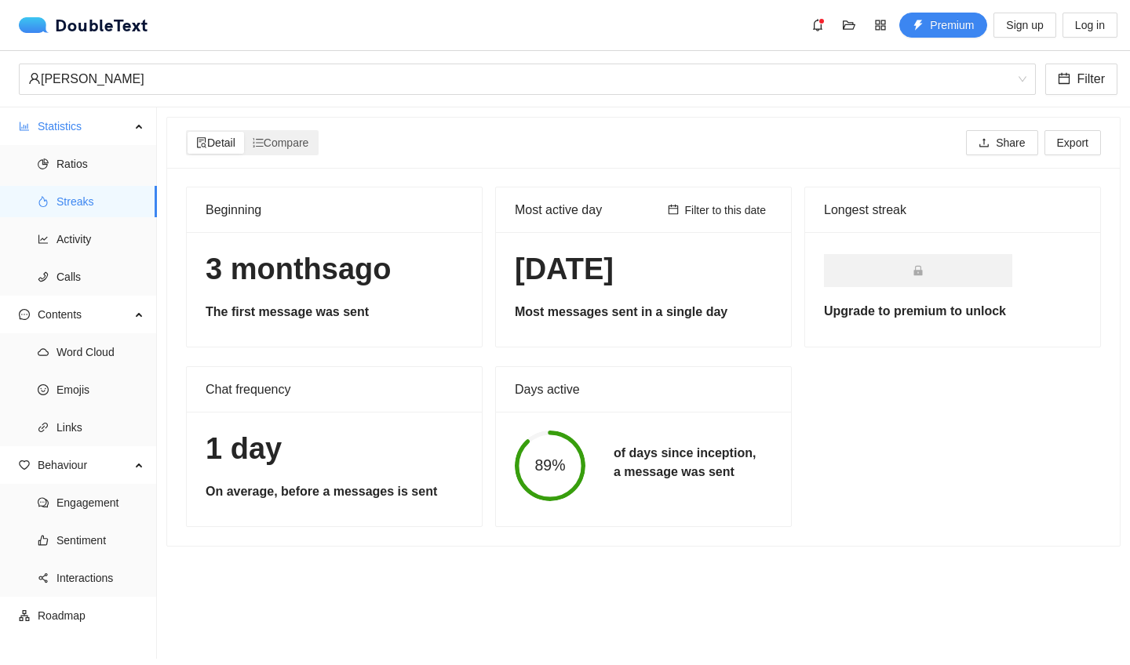
click at [282, 130] on div "Detail Compare" at bounding box center [252, 142] width 133 height 25
click at [282, 145] on span "Compare" at bounding box center [281, 143] width 56 height 13
click at [244, 132] on input "Compare" at bounding box center [244, 132] width 0 height 0
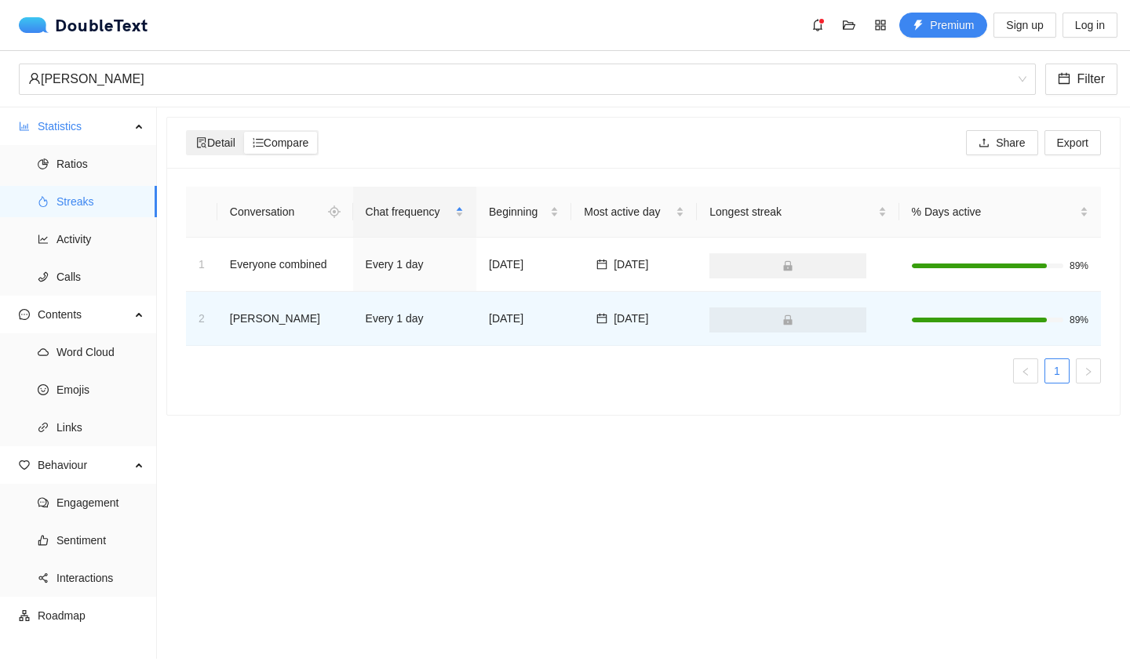
click at [222, 143] on span "Detail" at bounding box center [215, 143] width 39 height 13
click at [188, 132] on input "Detail" at bounding box center [188, 132] width 0 height 0
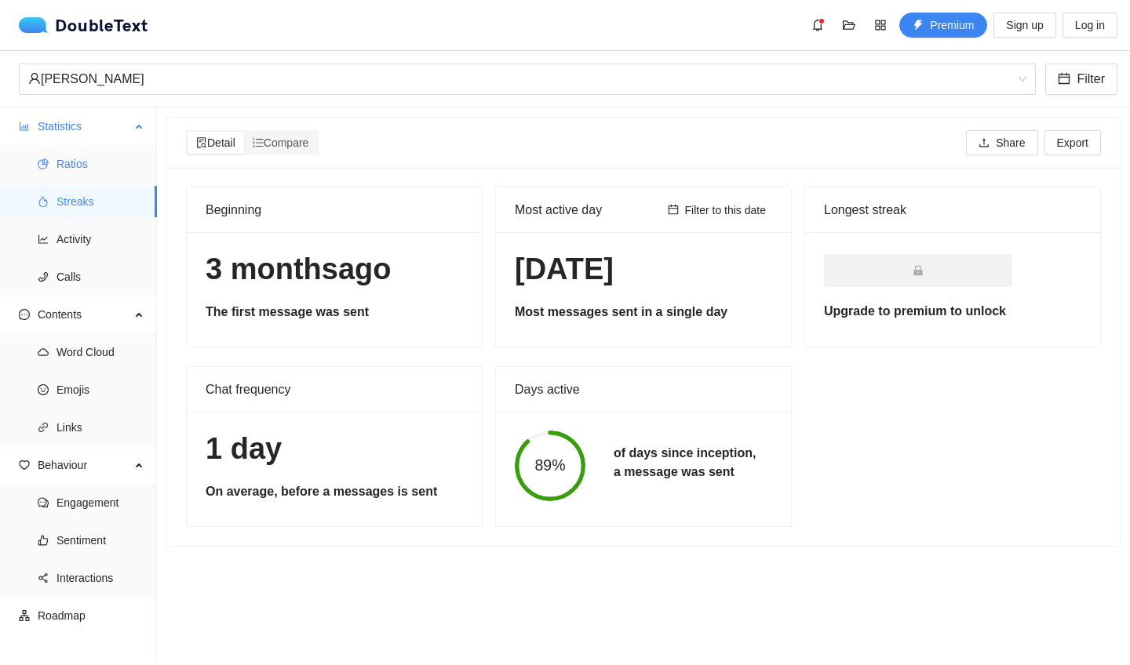
click at [110, 175] on span "Ratios" at bounding box center [100, 163] width 88 height 31
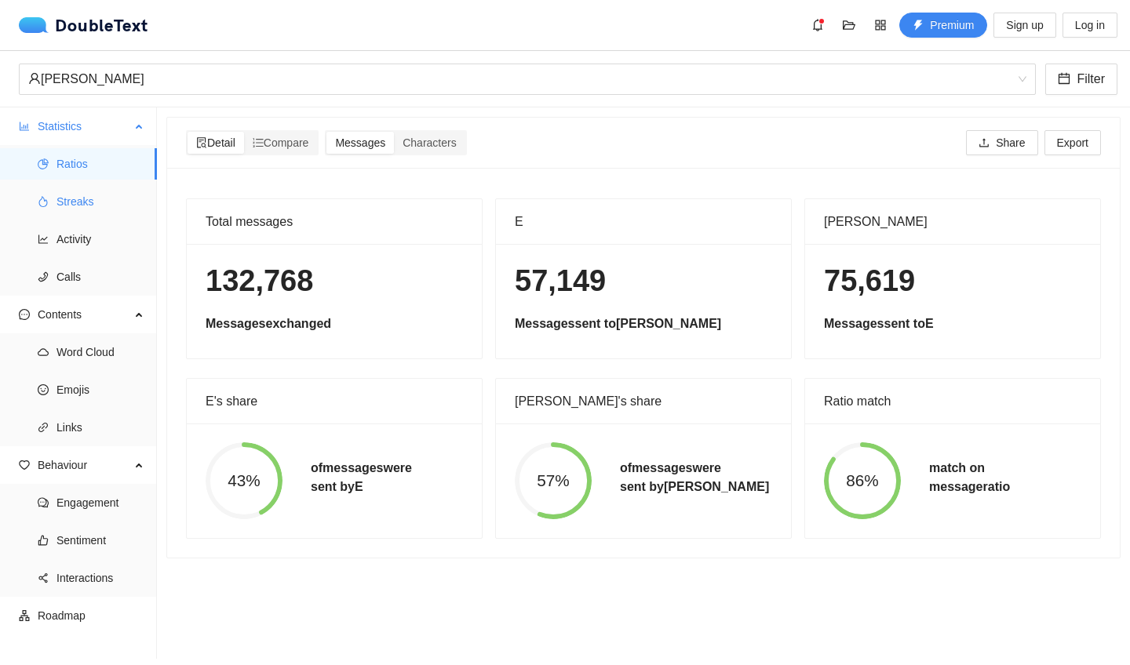
click at [108, 213] on span "Streaks" at bounding box center [100, 201] width 88 height 31
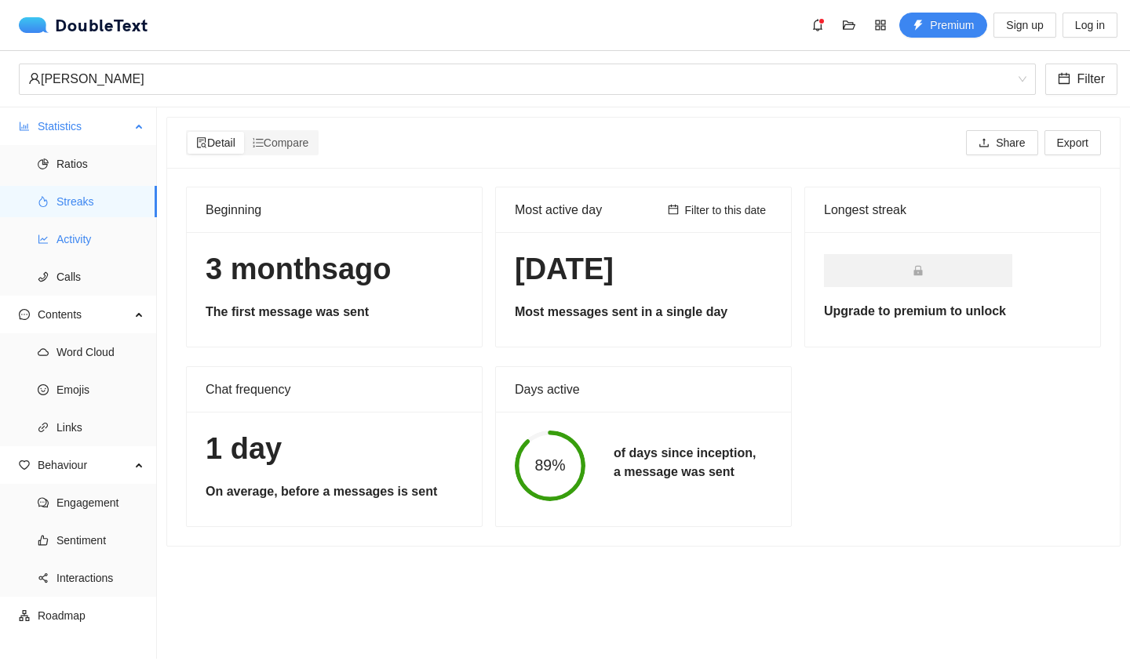
click at [110, 250] on span "Activity" at bounding box center [100, 239] width 88 height 31
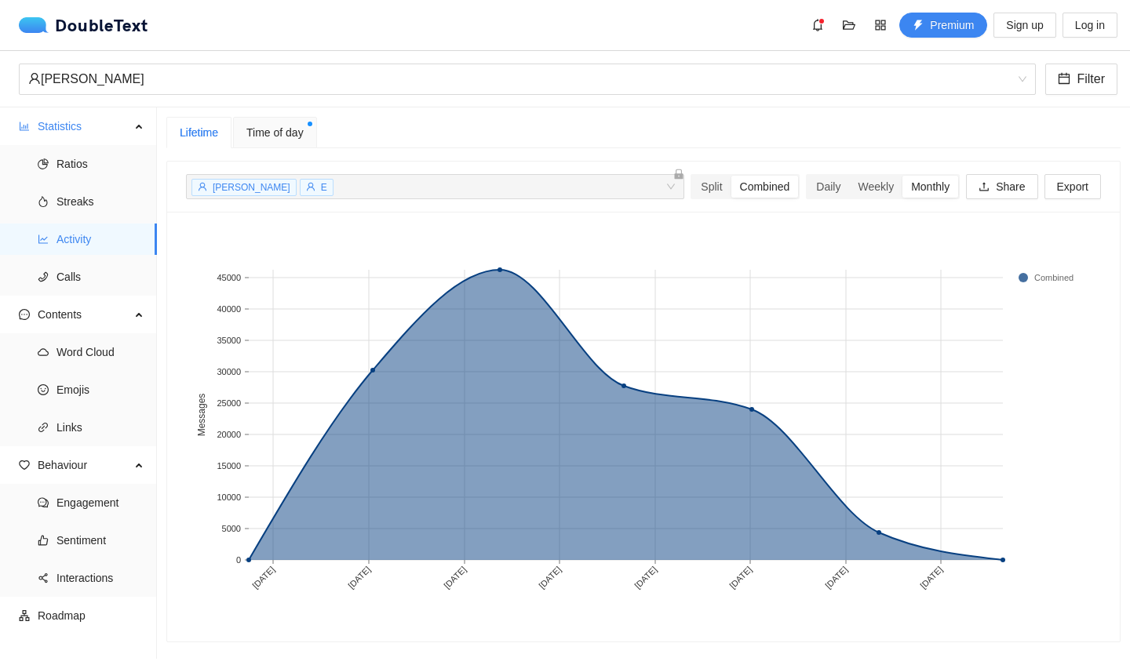
click at [273, 151] on div "Lifetime Time of day [PERSON_NAME] E + 0 ... Split Combined Daily Weekly Monthl…" at bounding box center [643, 380] width 954 height 526
click at [246, 133] on div "Time of day" at bounding box center [275, 132] width 84 height 31
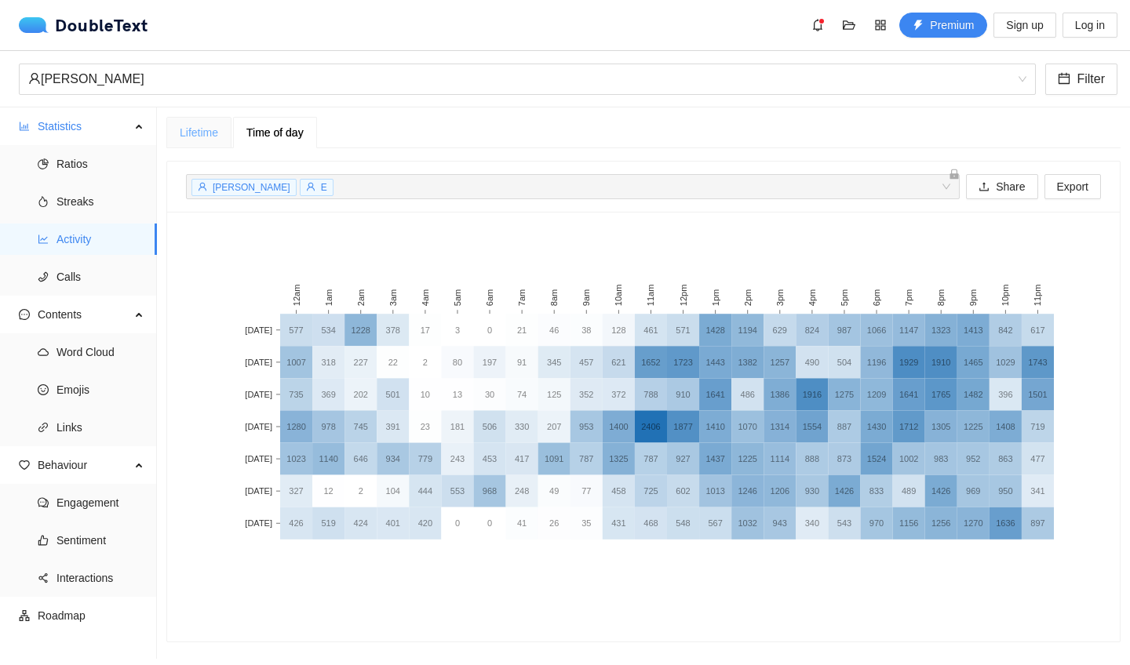
click at [220, 129] on div "Lifetime" at bounding box center [198, 132] width 65 height 31
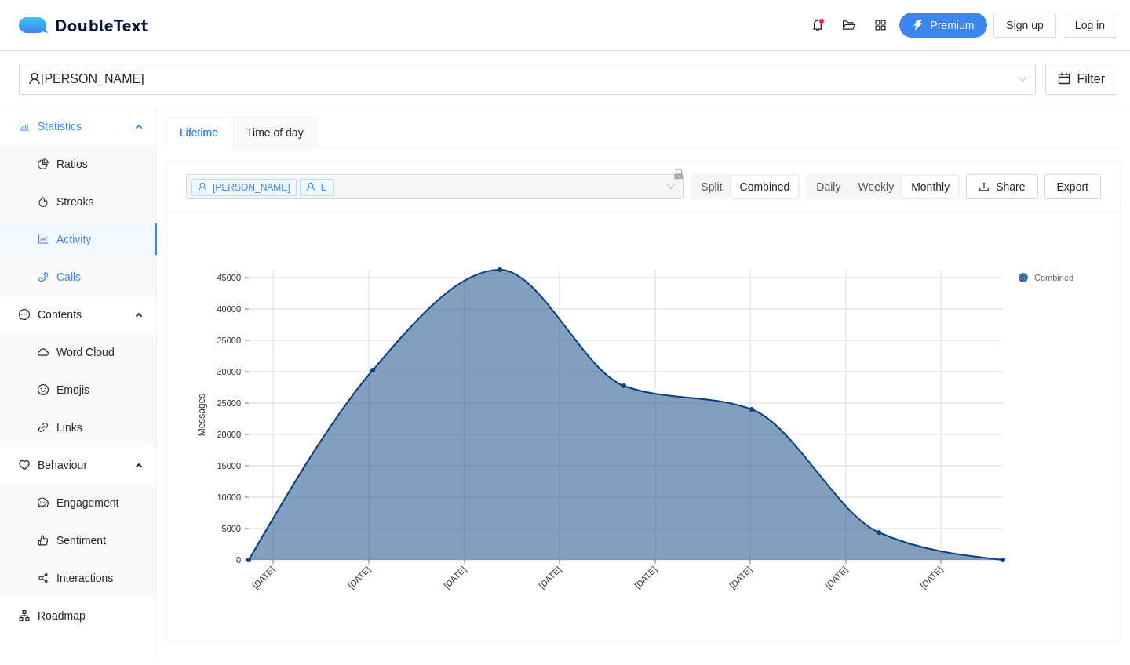
click at [97, 289] on span "Calls" at bounding box center [100, 276] width 88 height 31
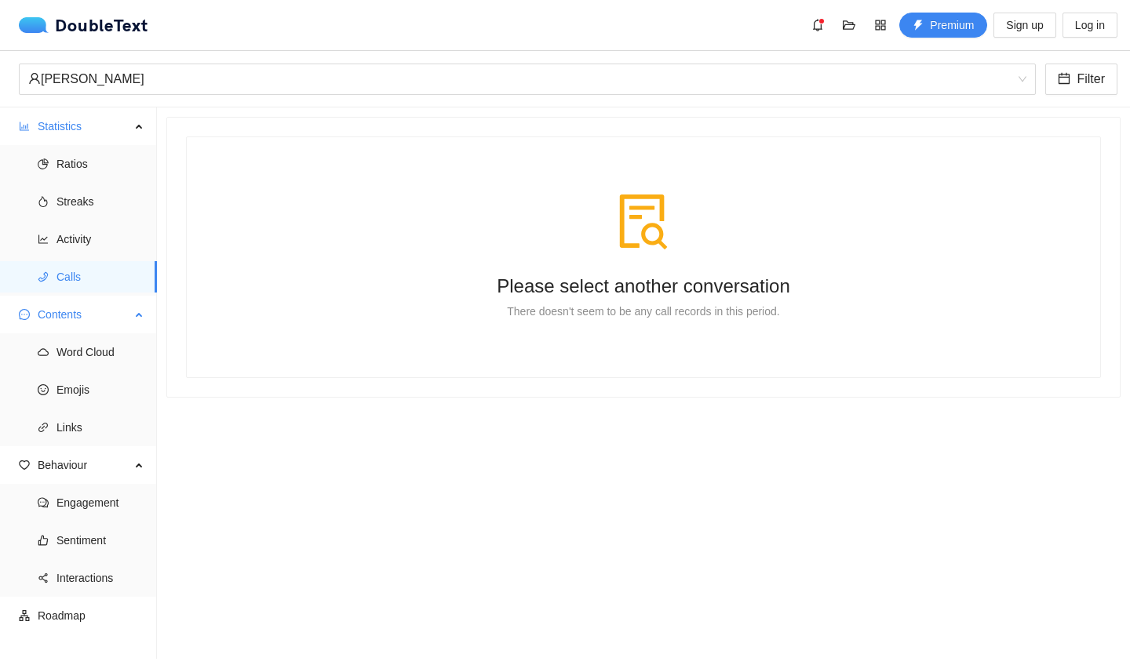
click at [93, 318] on span "Contents" at bounding box center [84, 314] width 93 height 31
click at [84, 303] on span "Contents" at bounding box center [84, 314] width 93 height 31
click at [81, 366] on span "Word Cloud" at bounding box center [100, 352] width 88 height 31
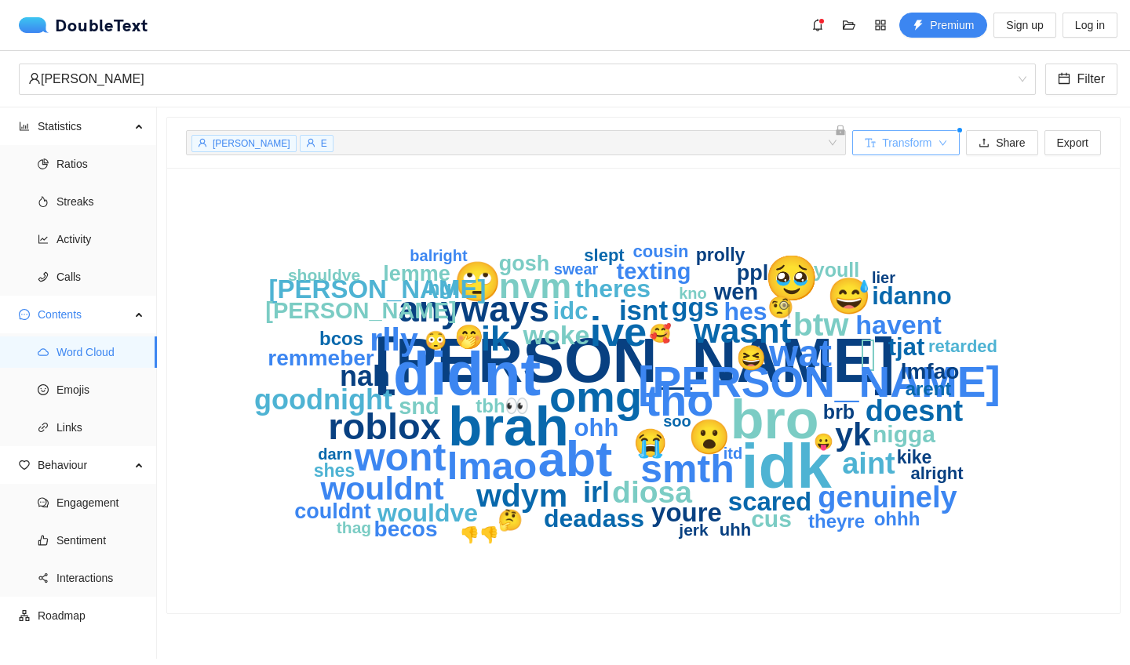
click at [882, 140] on span "Transform" at bounding box center [906, 142] width 49 height 17
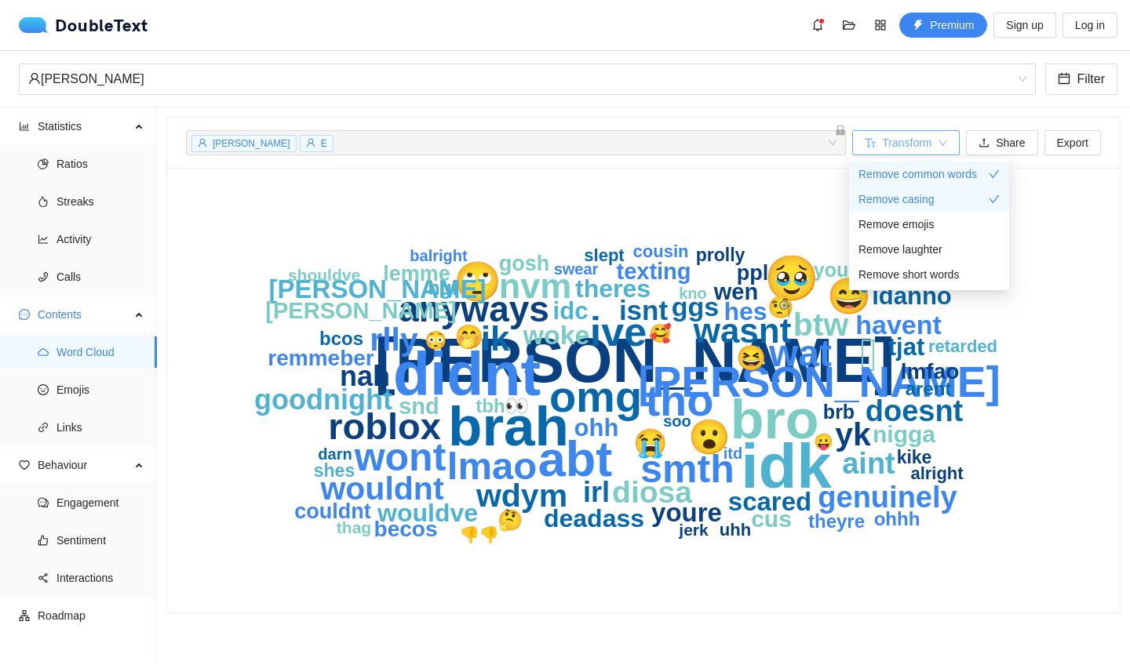
click at [903, 145] on span "Transform" at bounding box center [906, 142] width 49 height 17
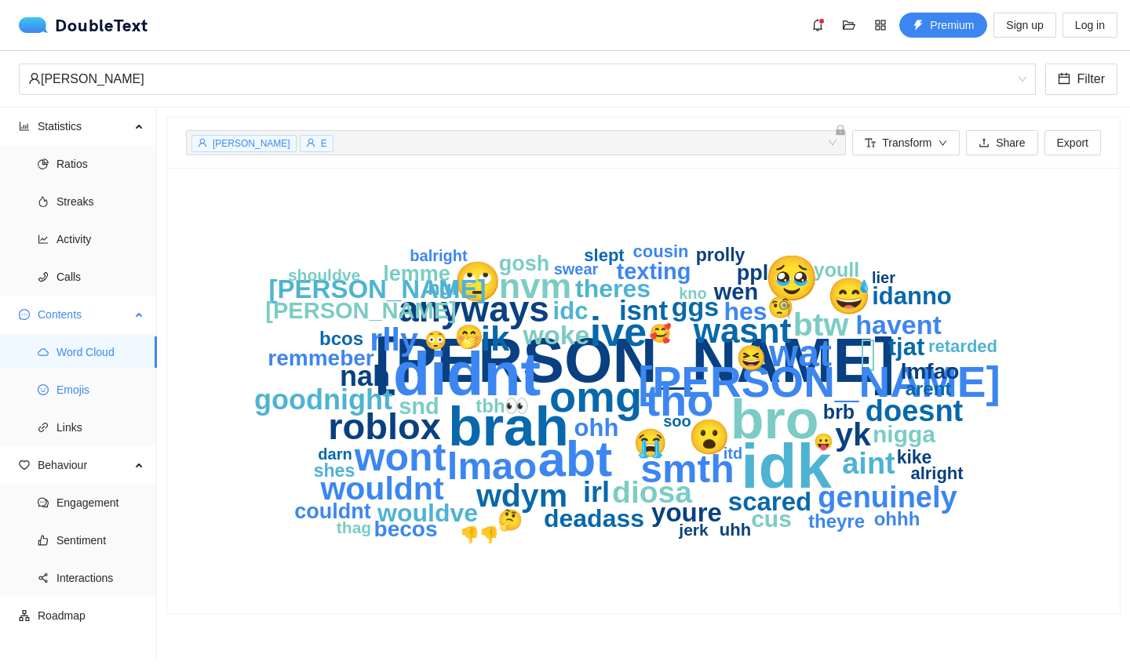
click at [108, 381] on span "Emojis" at bounding box center [100, 389] width 88 height 31
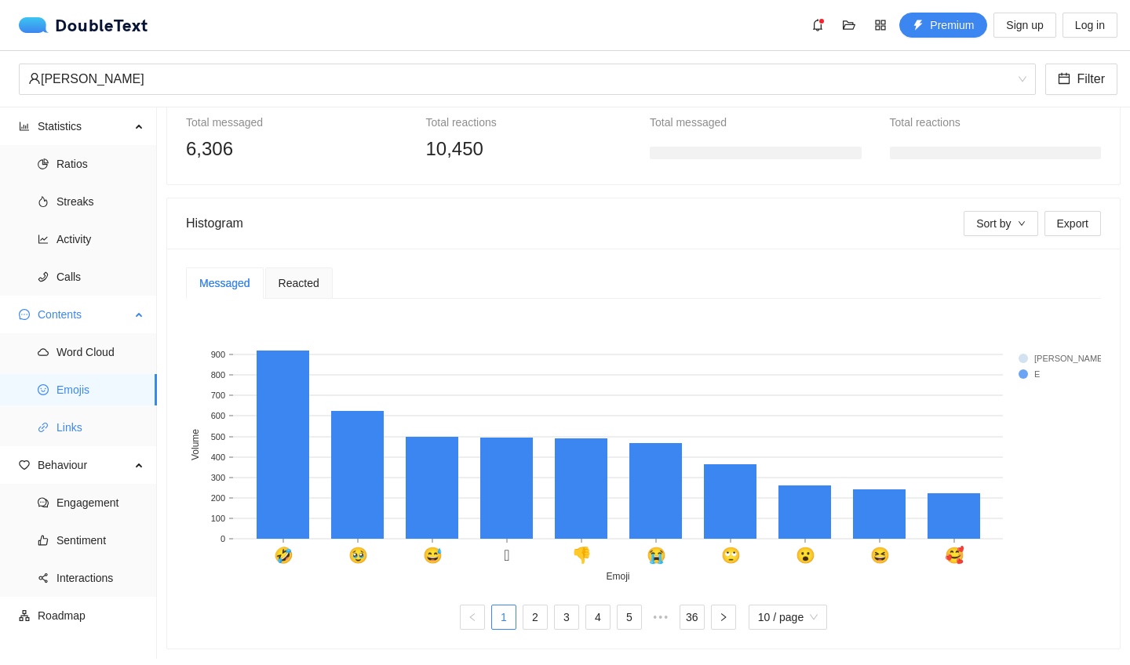
click at [100, 417] on span "Links" at bounding box center [100, 427] width 88 height 31
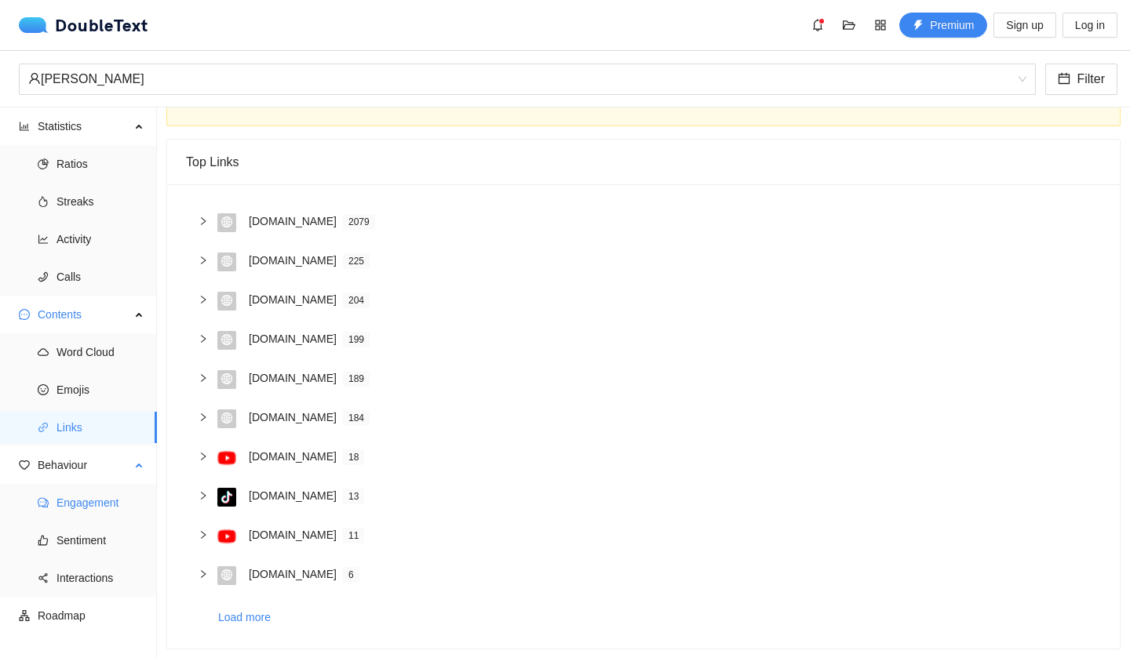
click at [93, 500] on span "Engagement" at bounding box center [100, 502] width 88 height 31
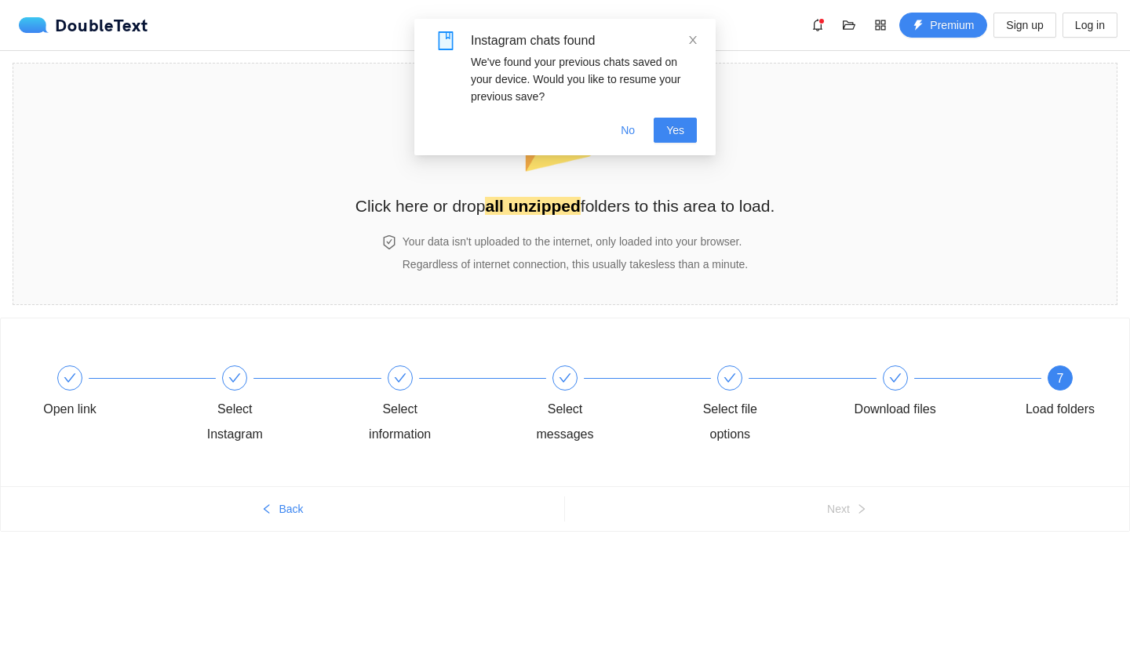
click at [701, 42] on div "Instagram chats found We've found your previous chats saved on your device. Wou…" at bounding box center [564, 87] width 301 height 137
click at [698, 42] on icon "close" at bounding box center [692, 40] width 11 height 11
